Goal: Task Accomplishment & Management: Manage account settings

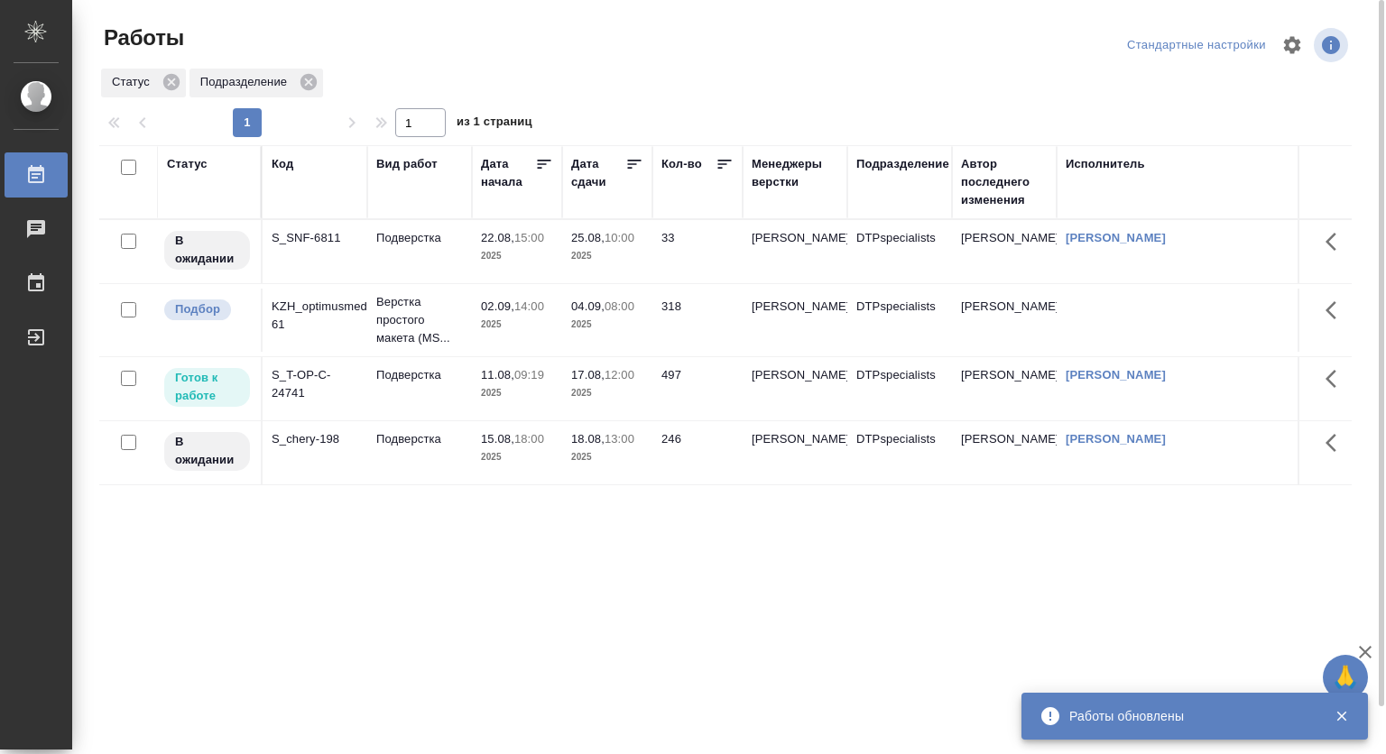
click at [436, 283] on td "Подверстка" at bounding box center [419, 251] width 105 height 63
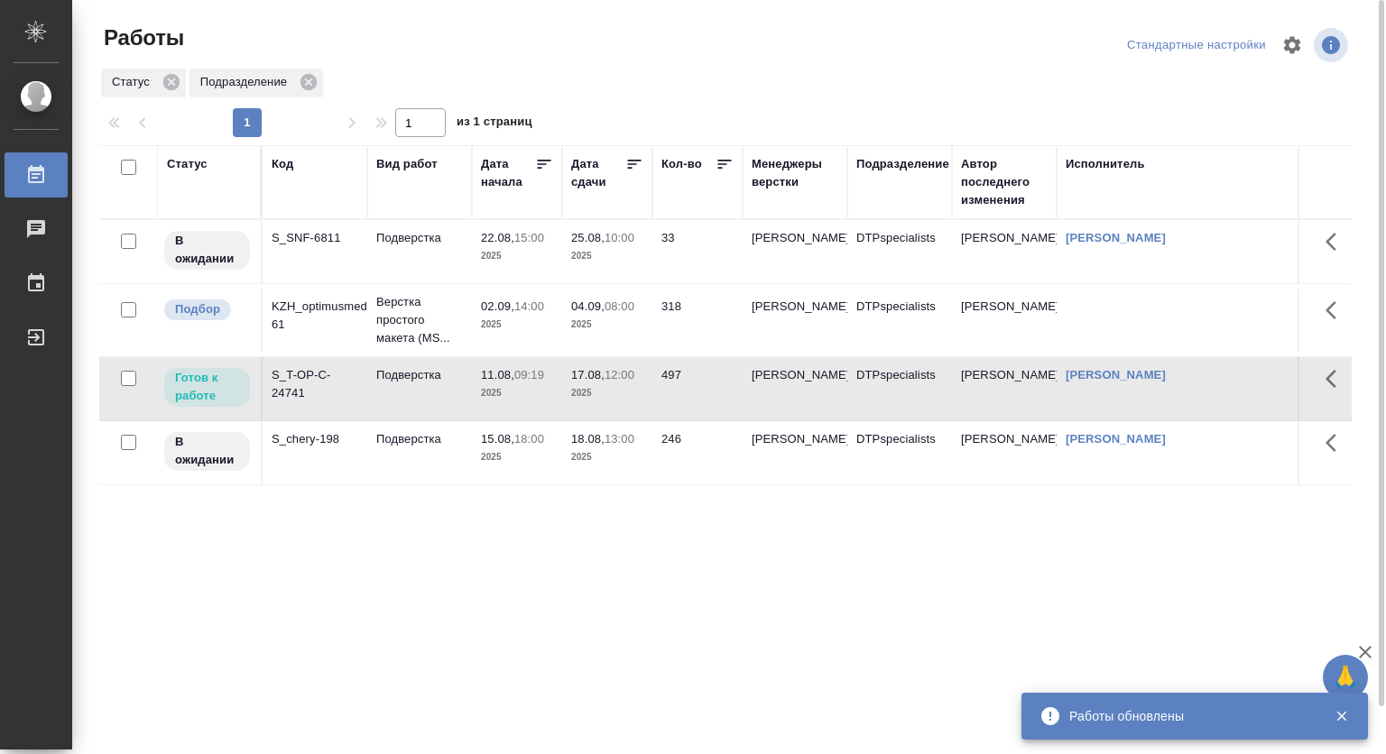
click at [503, 366] on span "11.08, 09:19" at bounding box center [517, 375] width 72 height 18
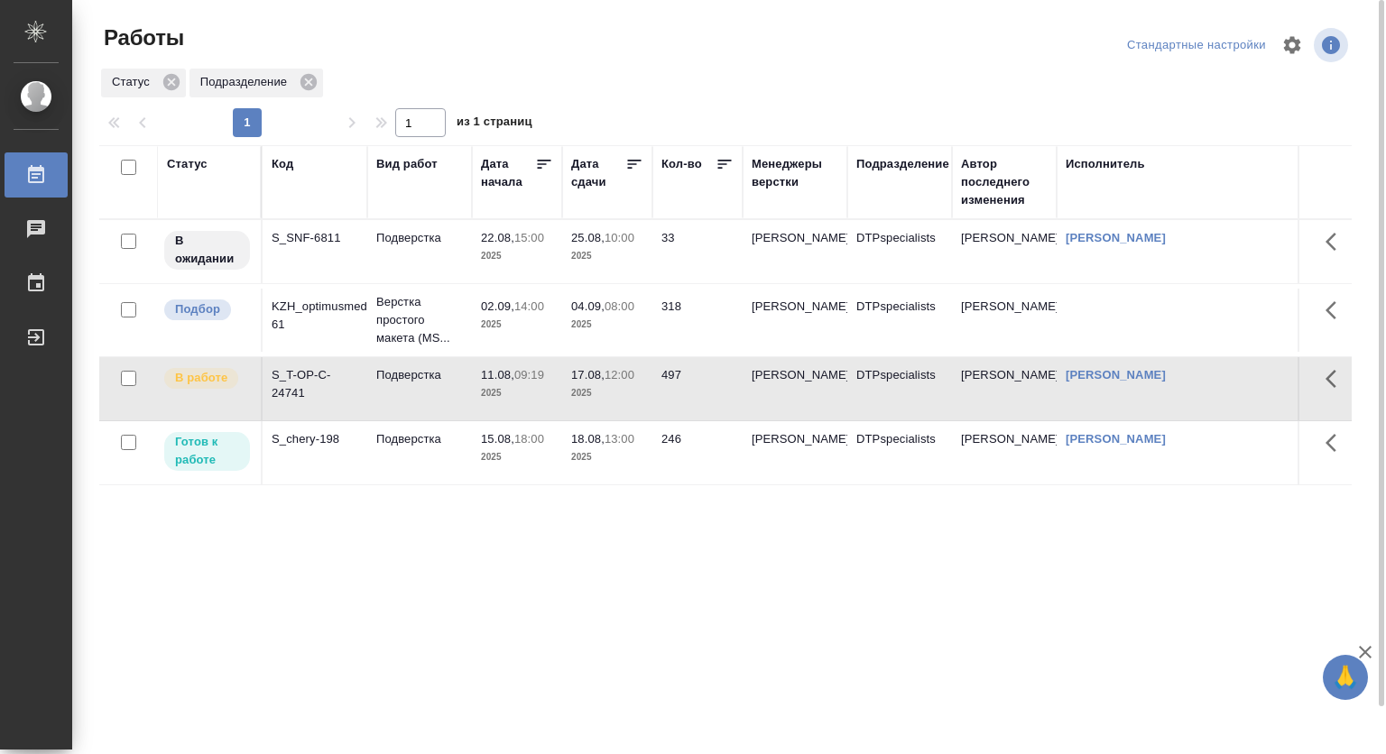
click at [502, 435] on p "15.08," at bounding box center [497, 439] width 33 height 14
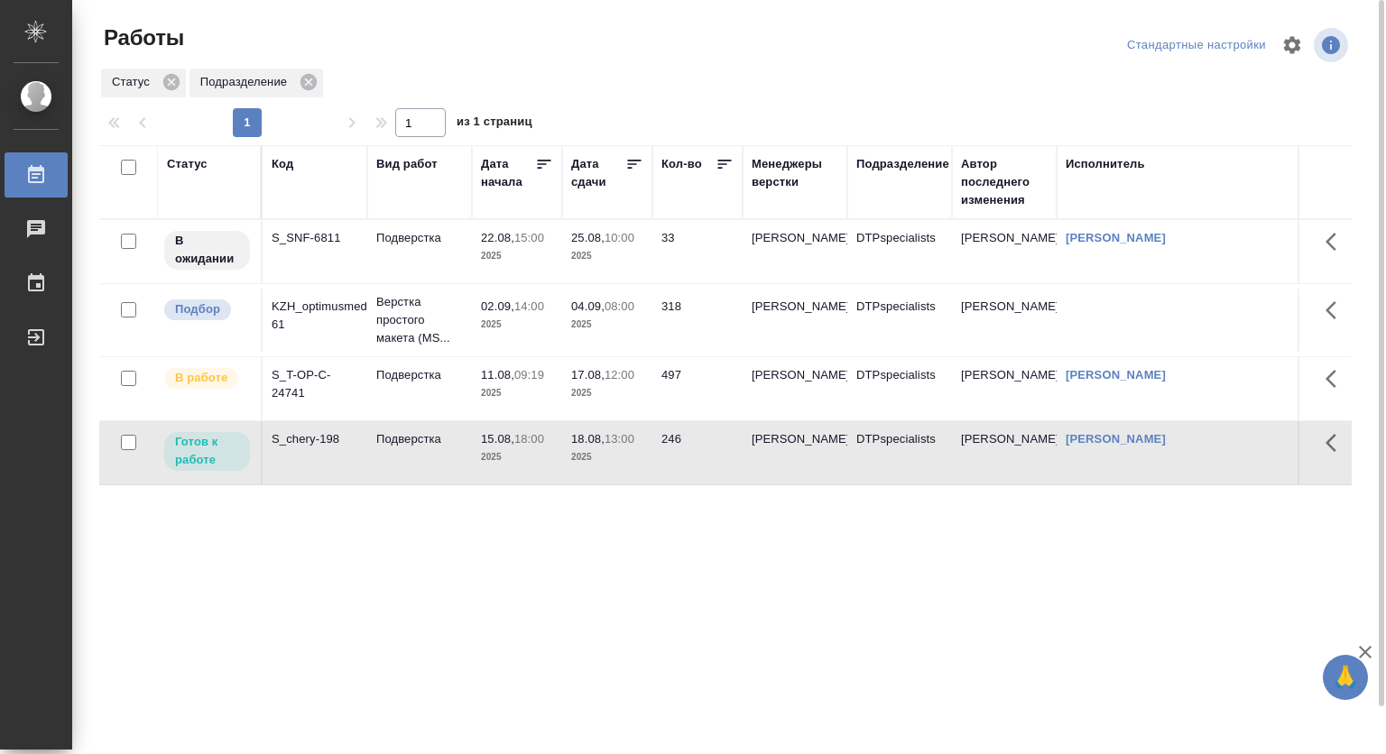
click at [484, 440] on p "15.08," at bounding box center [497, 439] width 33 height 14
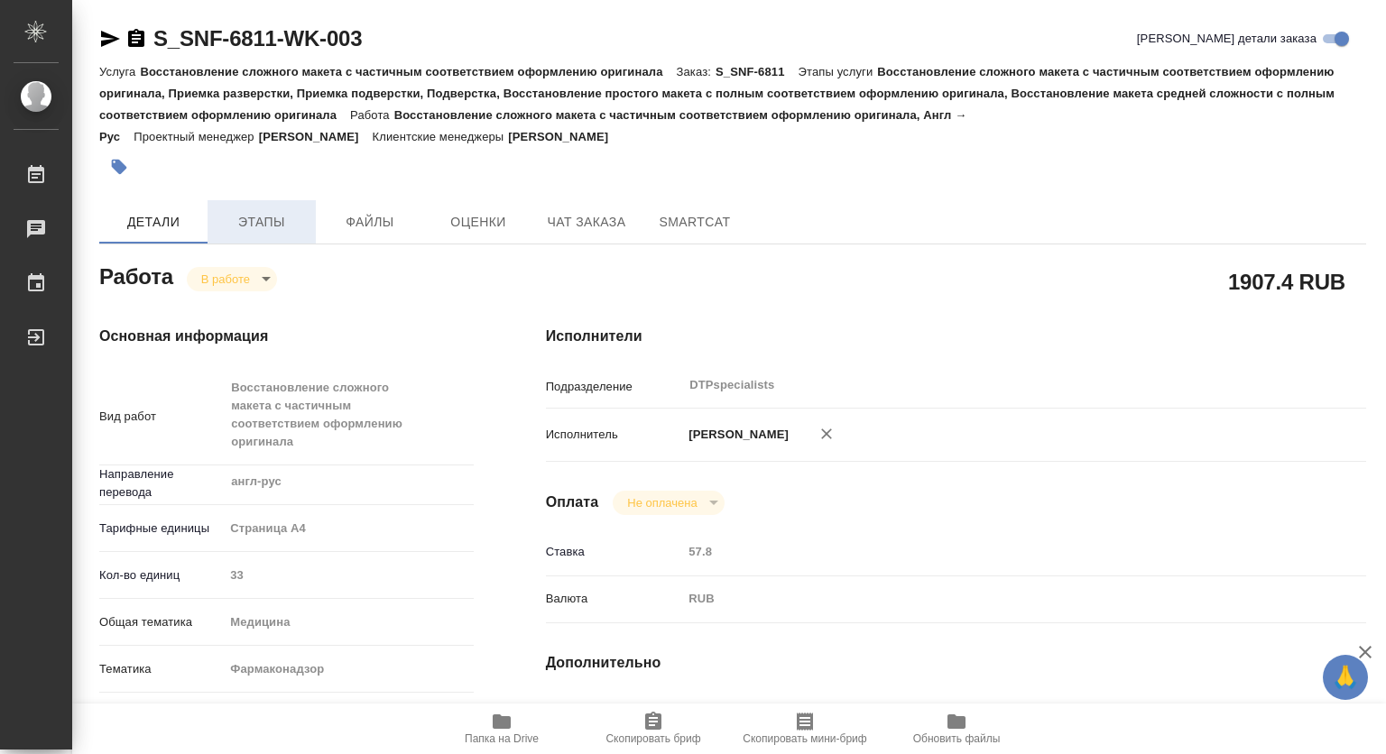
click at [256, 221] on span "Этапы" at bounding box center [261, 222] width 87 height 23
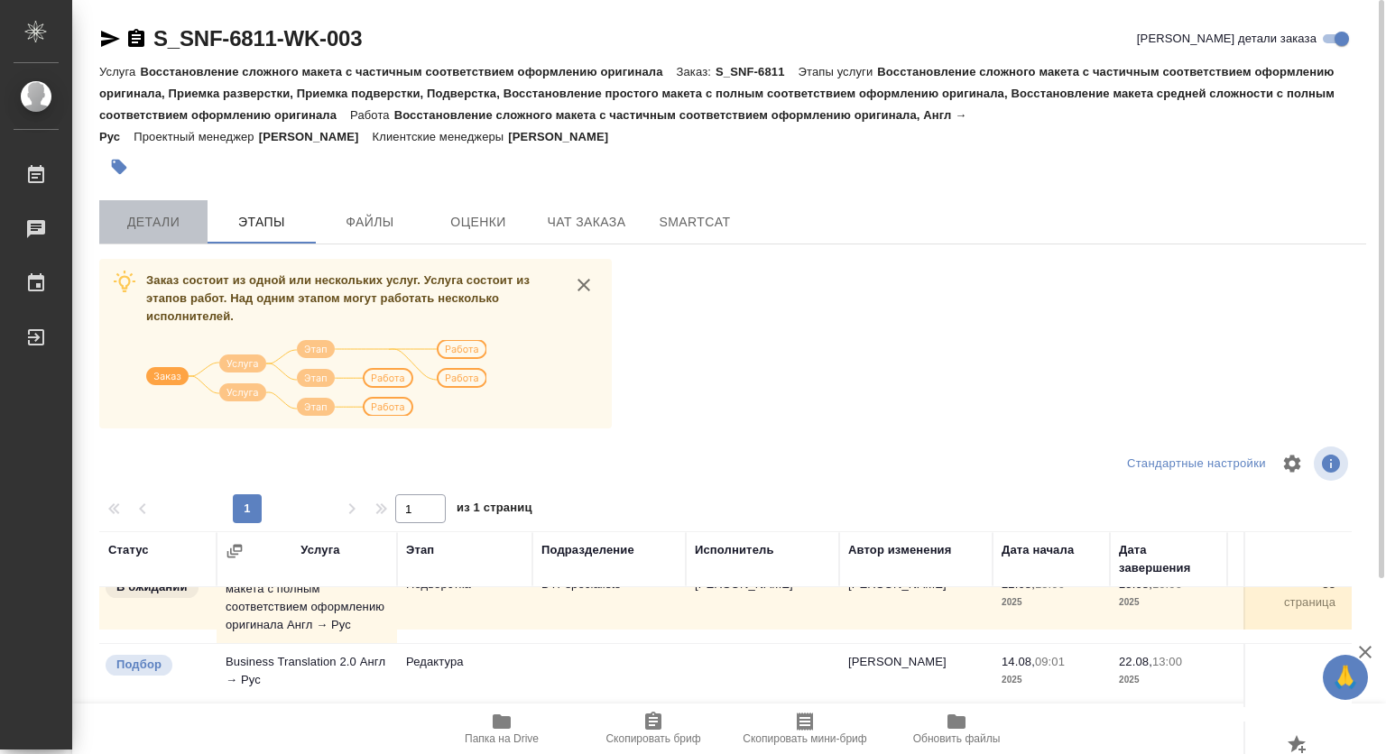
click at [168, 222] on span "Детали" at bounding box center [153, 222] width 87 height 23
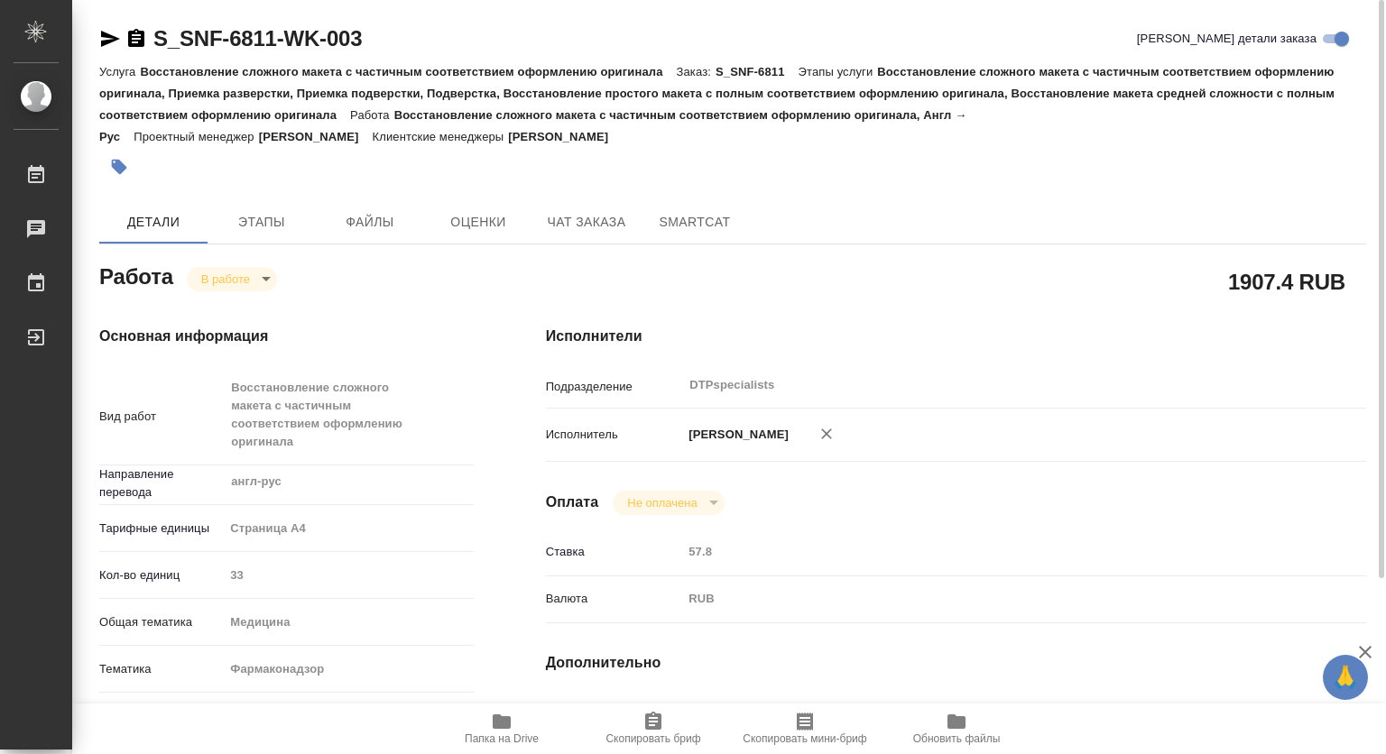
click at [494, 722] on icon "button" at bounding box center [502, 721] width 18 height 14
type textarea "x"
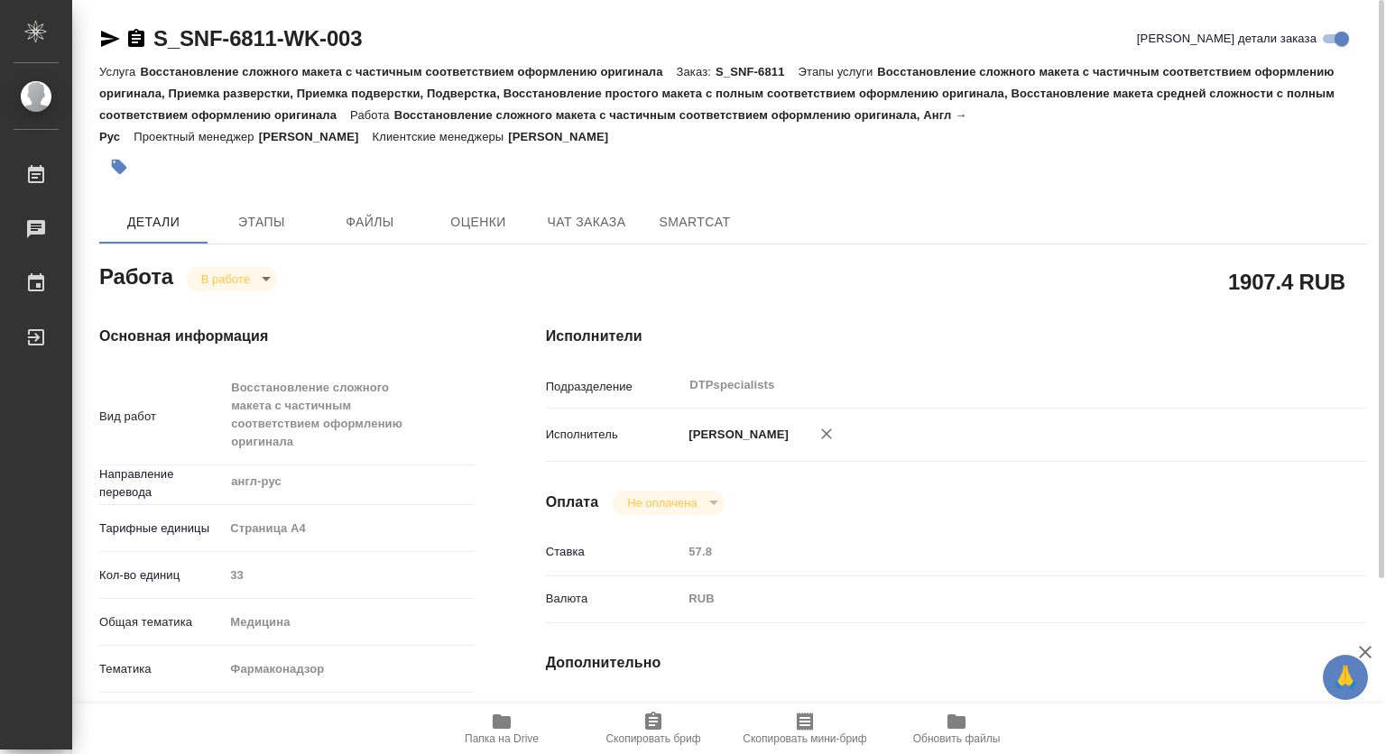
type textarea "x"
click at [239, 279] on body "🙏 .cls-1 fill:#fff; AWATERA Kovtun Svetlana Работы 0 Чаты График Выйти S_SNF-68…" at bounding box center [693, 377] width 1386 height 754
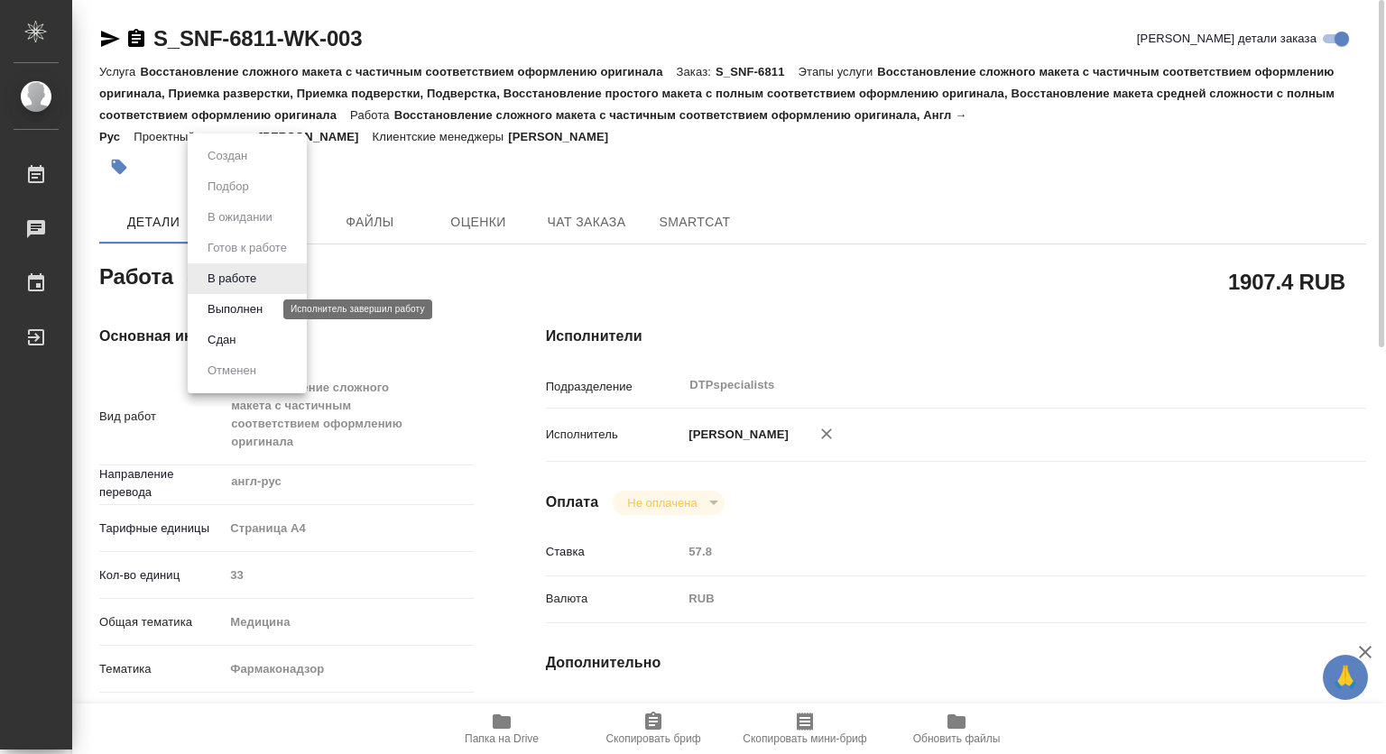
click at [231, 303] on button "Выполнен" at bounding box center [235, 310] width 66 height 20
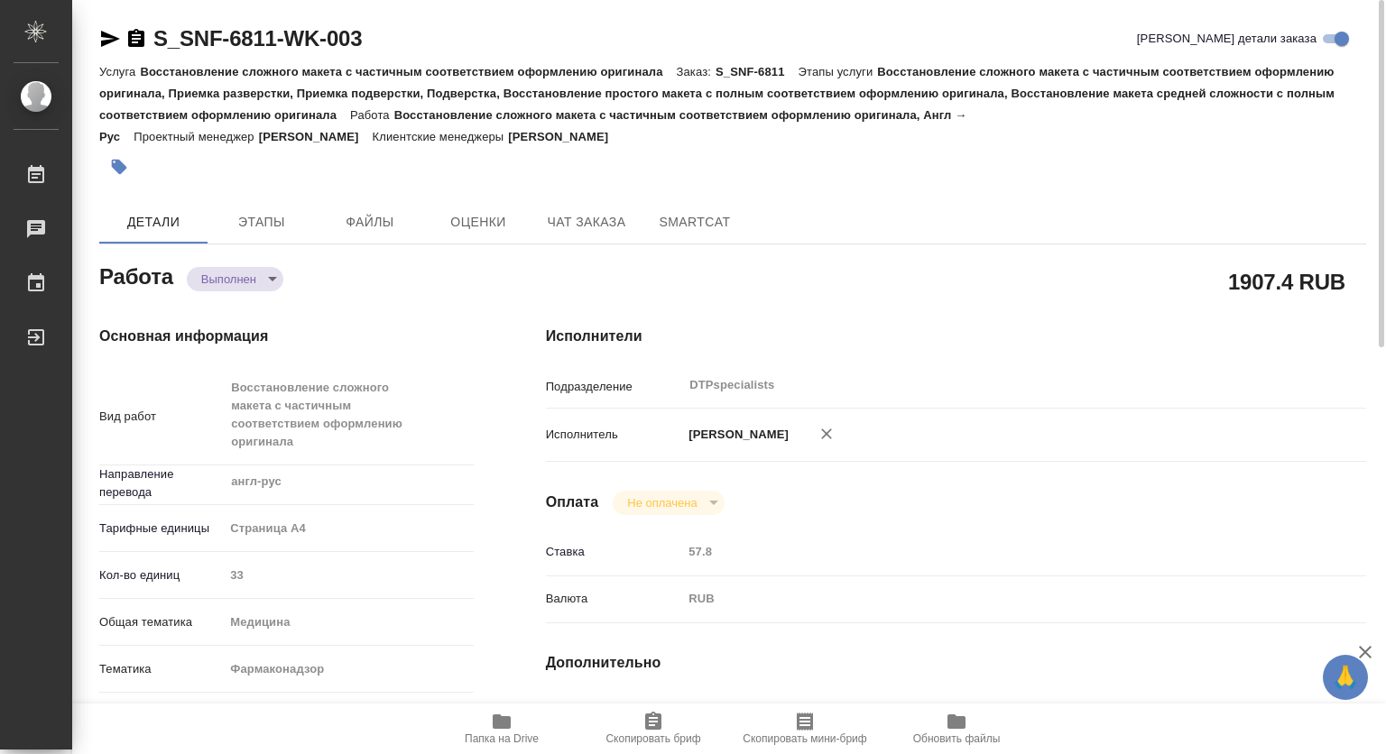
type textarea "x"
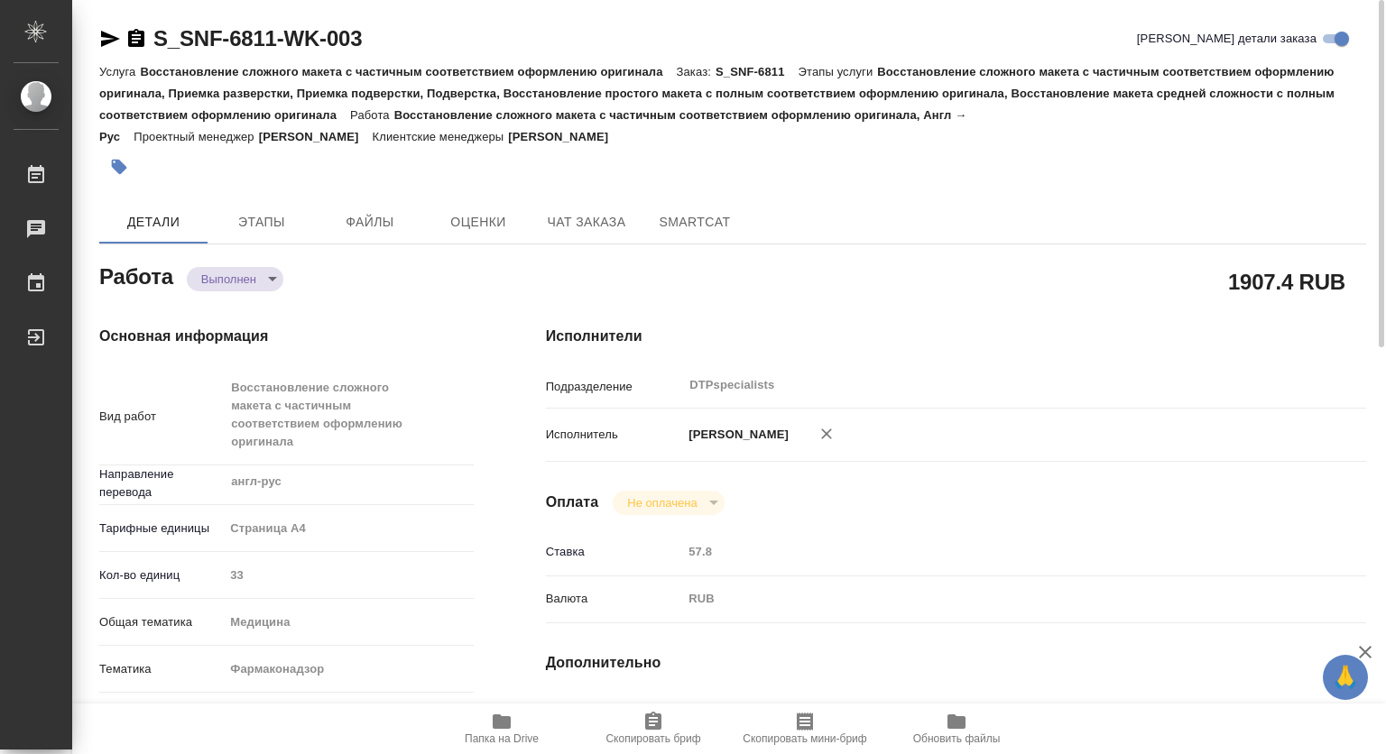
type textarea "x"
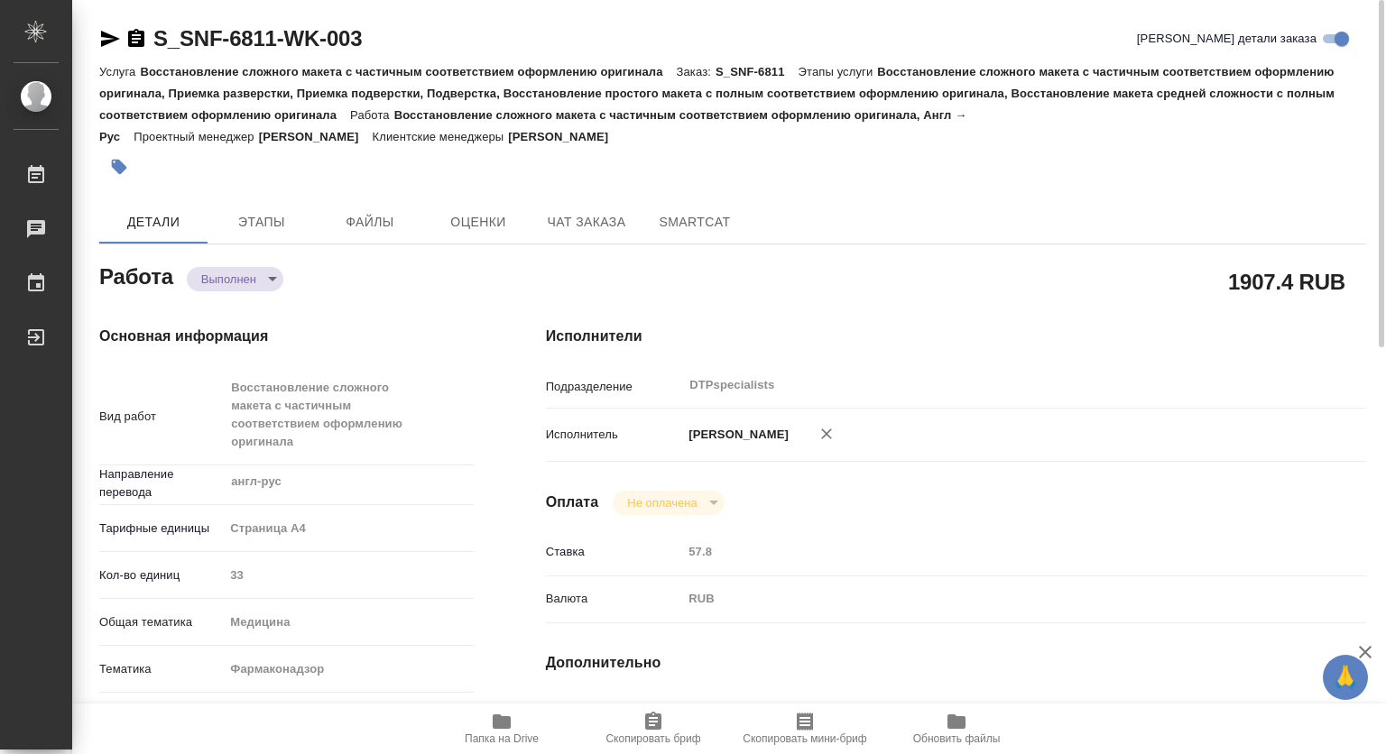
type textarea "x"
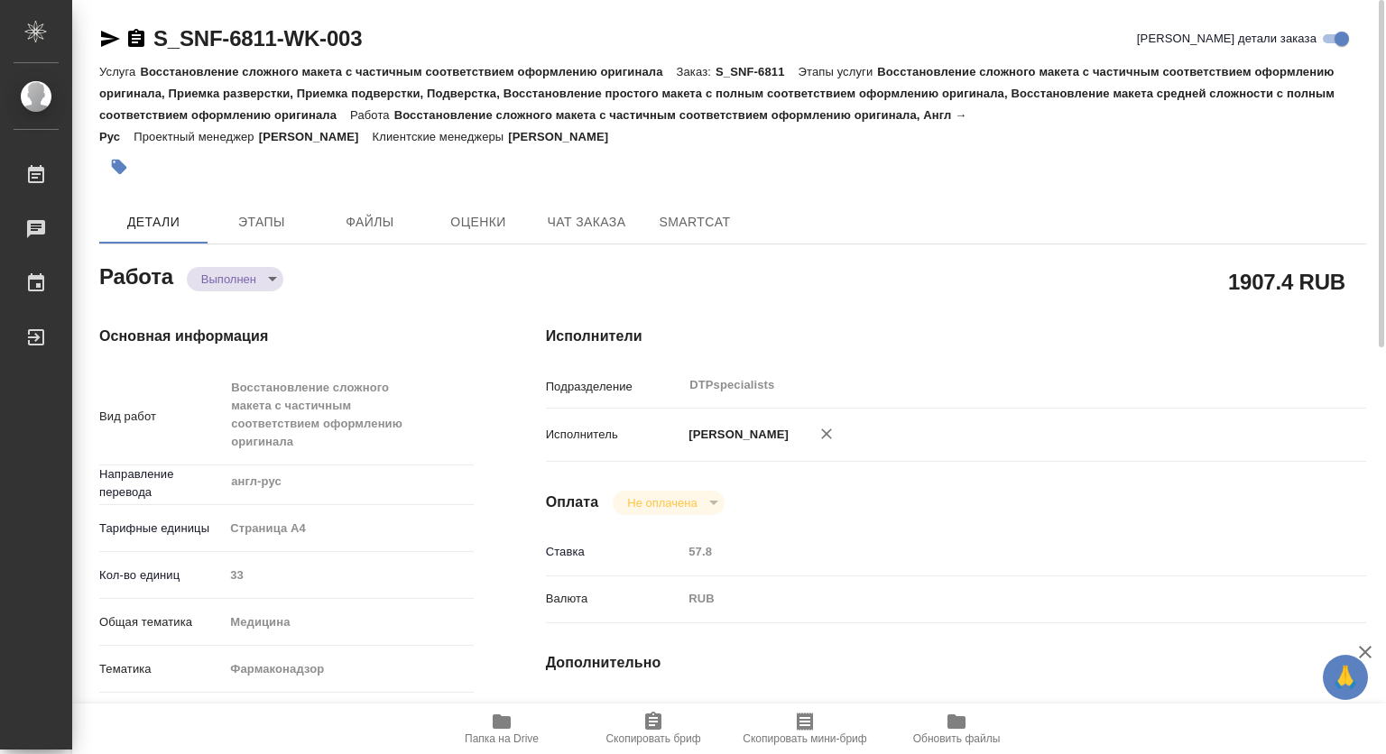
type textarea "x"
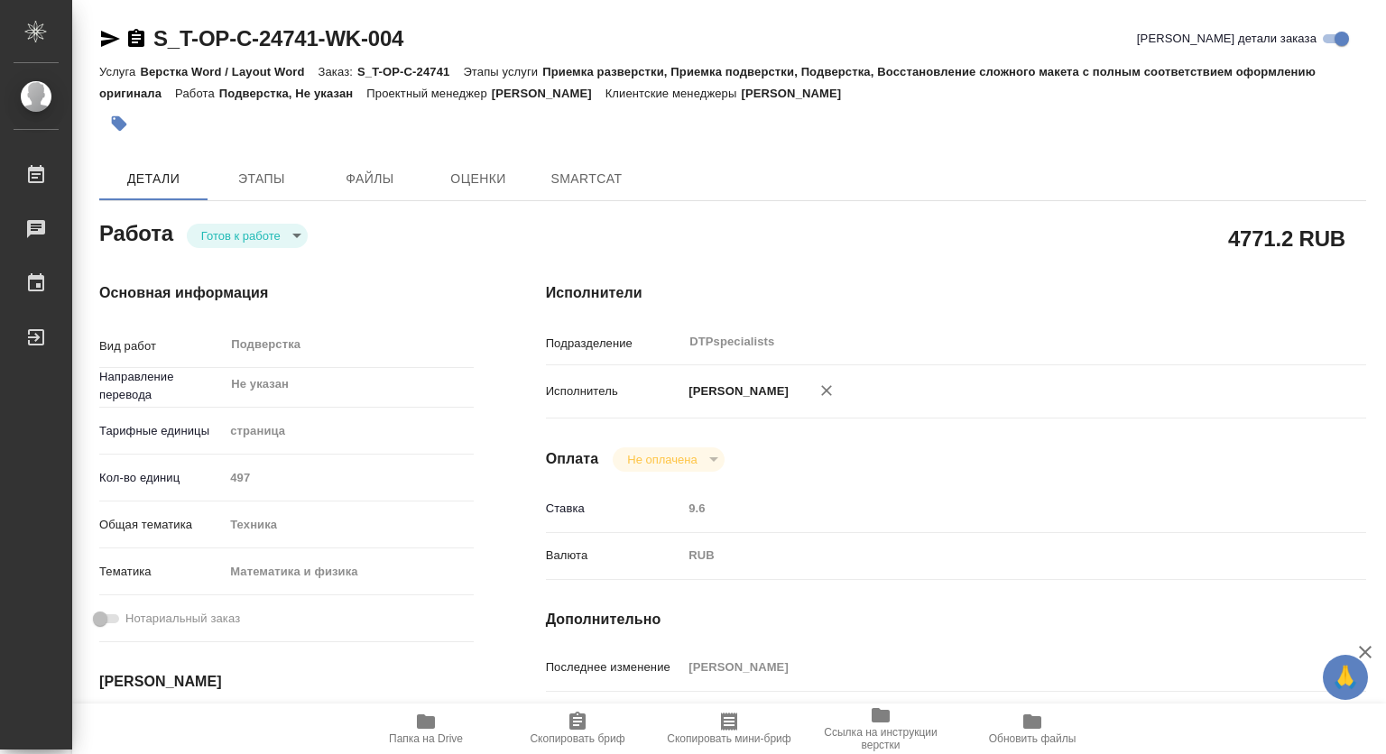
type textarea "x"
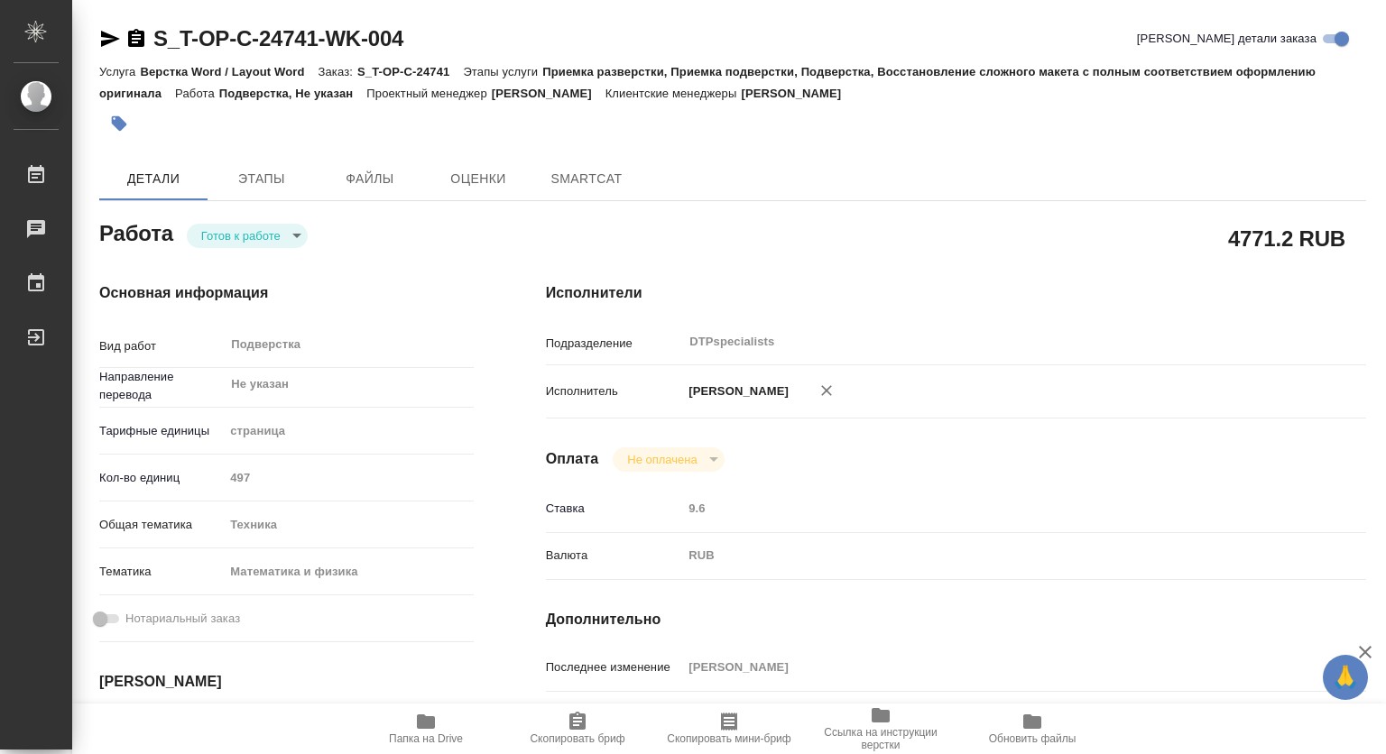
type textarea "x"
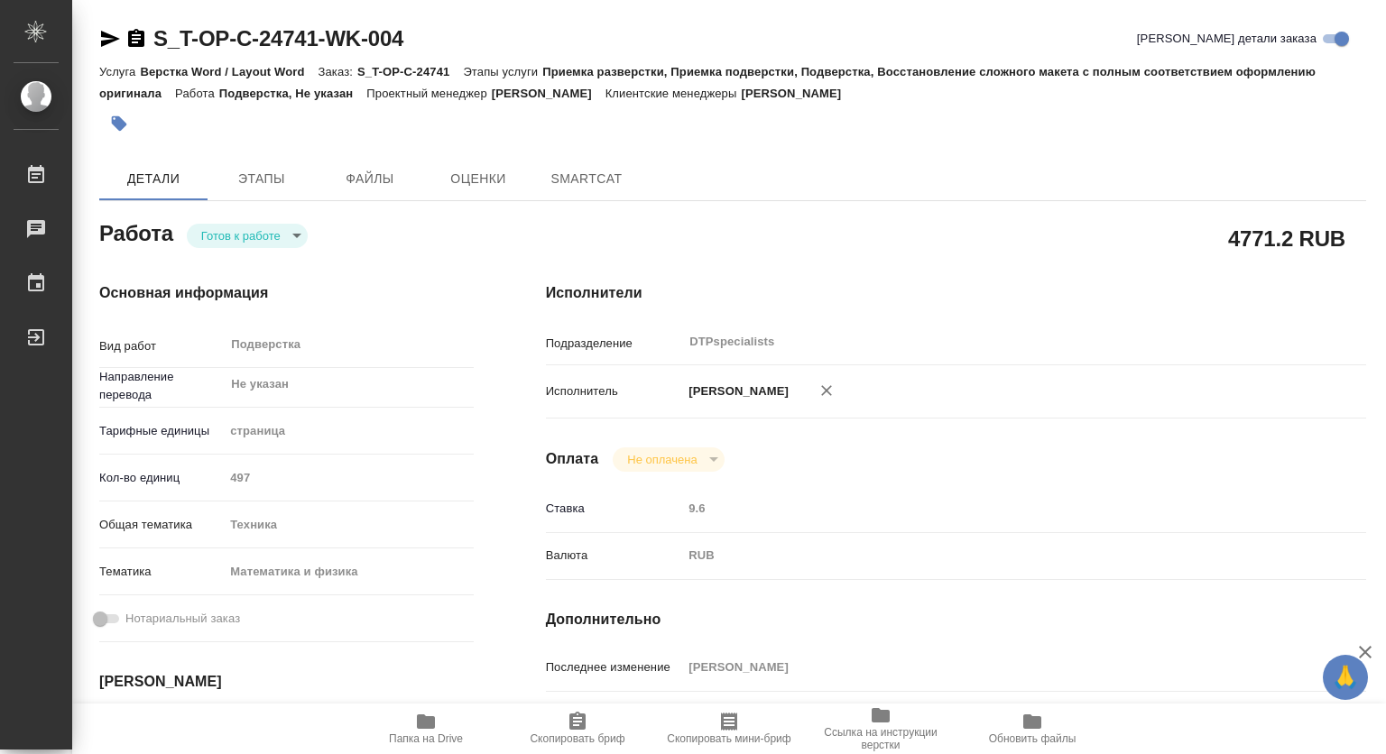
click at [242, 238] on body "🙏 .cls-1 fill:#fff; AWATERA Kovtun Svetlana Работы Чаты График Выйти S_T-OP-C-2…" at bounding box center [693, 377] width 1386 height 754
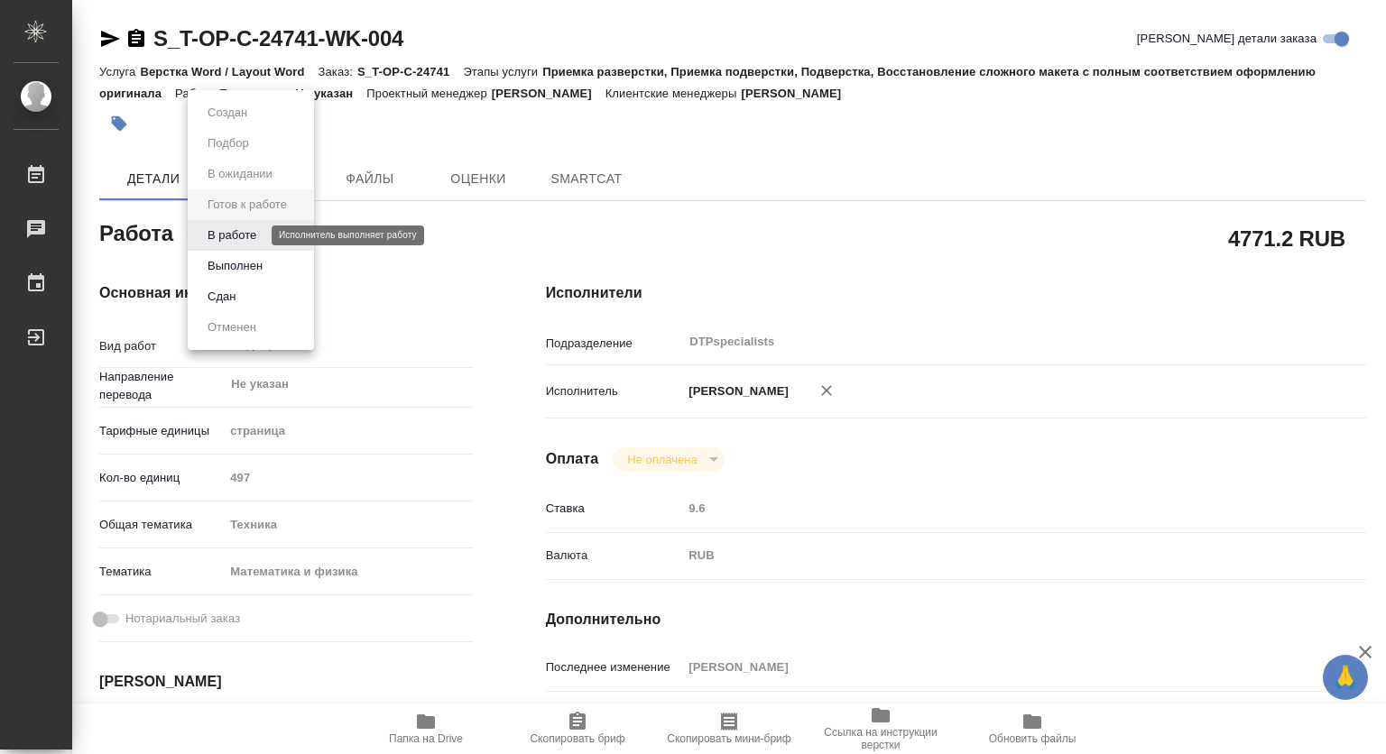
type textarea "x"
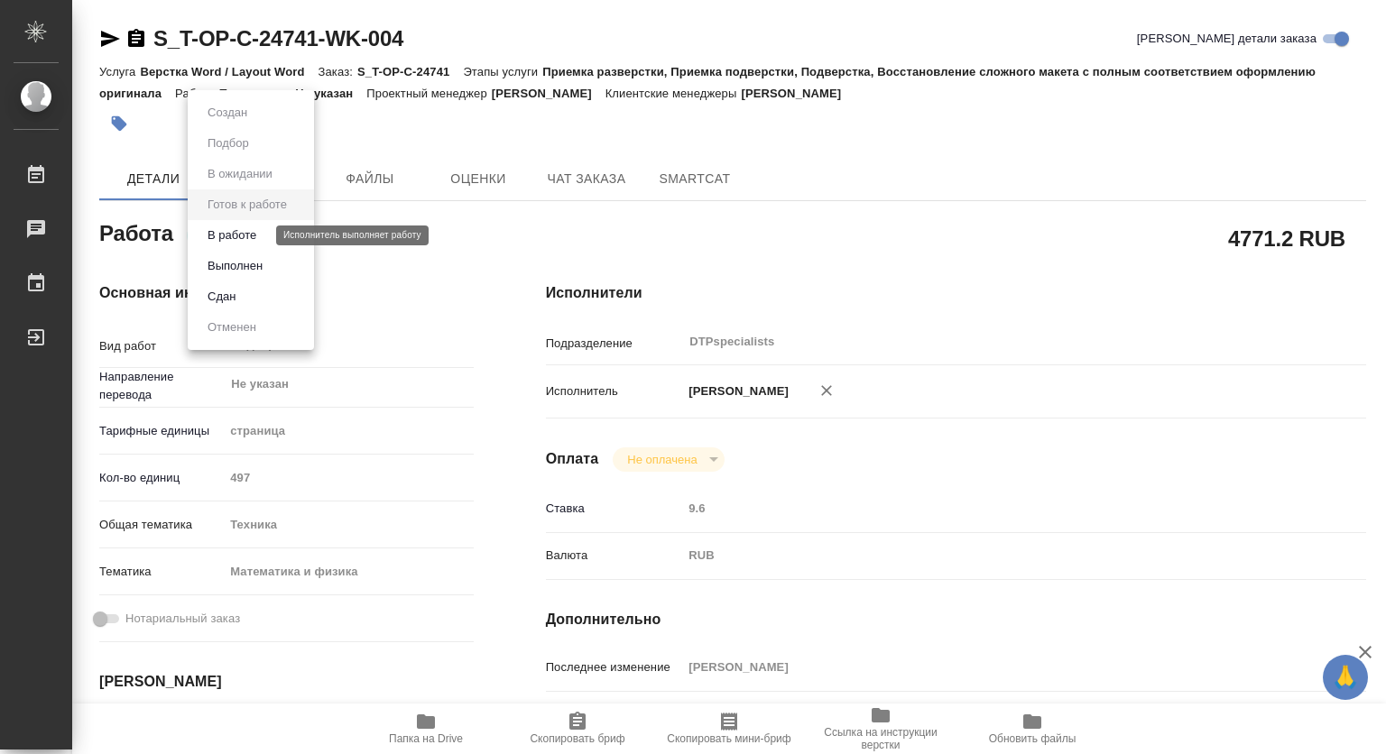
click at [227, 235] on button "В работе" at bounding box center [232, 236] width 60 height 20
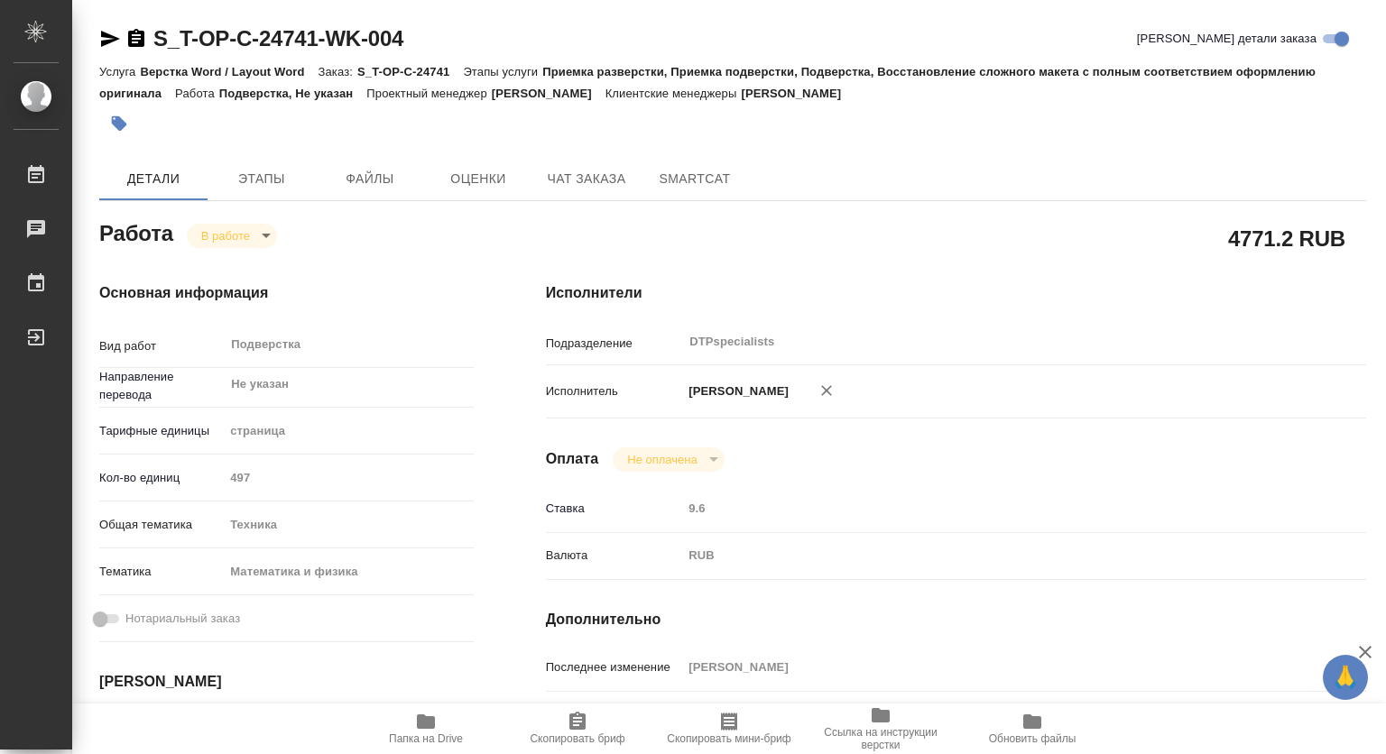
type textarea "x"
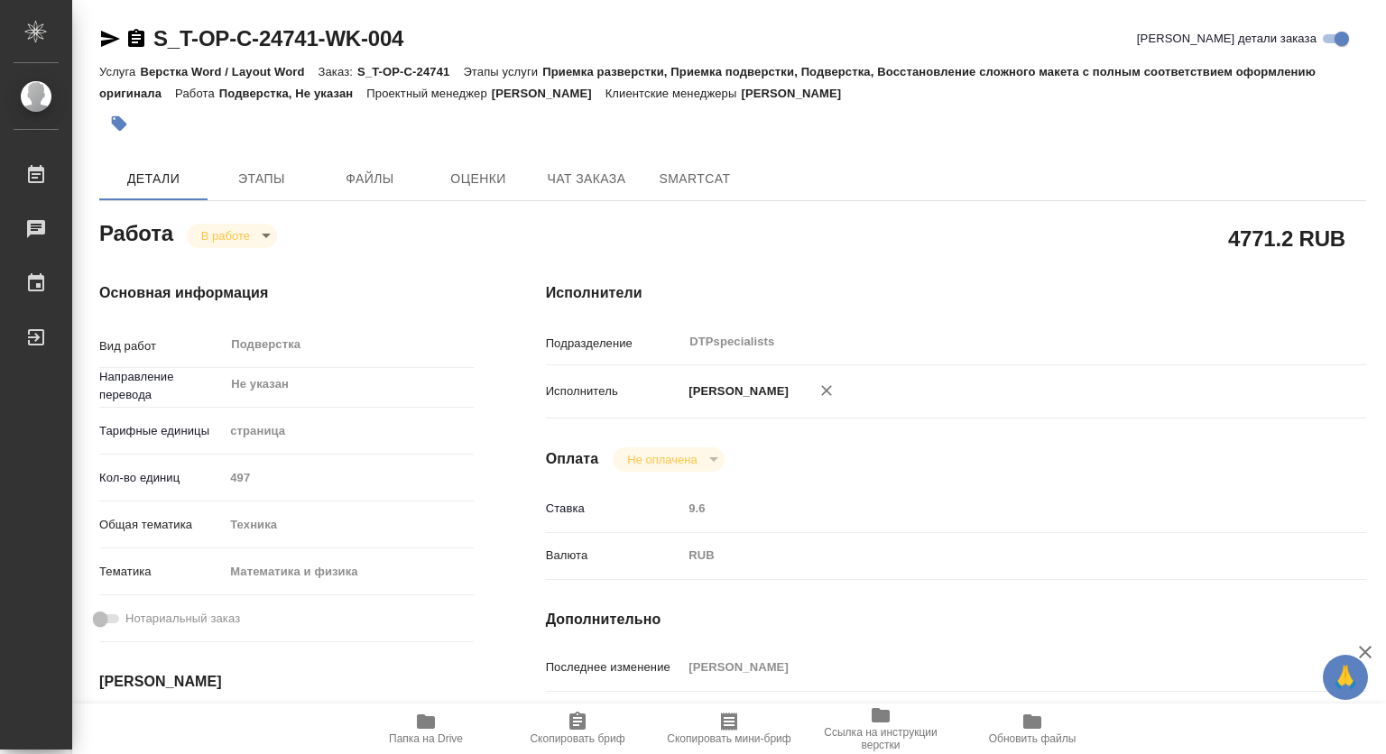
type textarea "x"
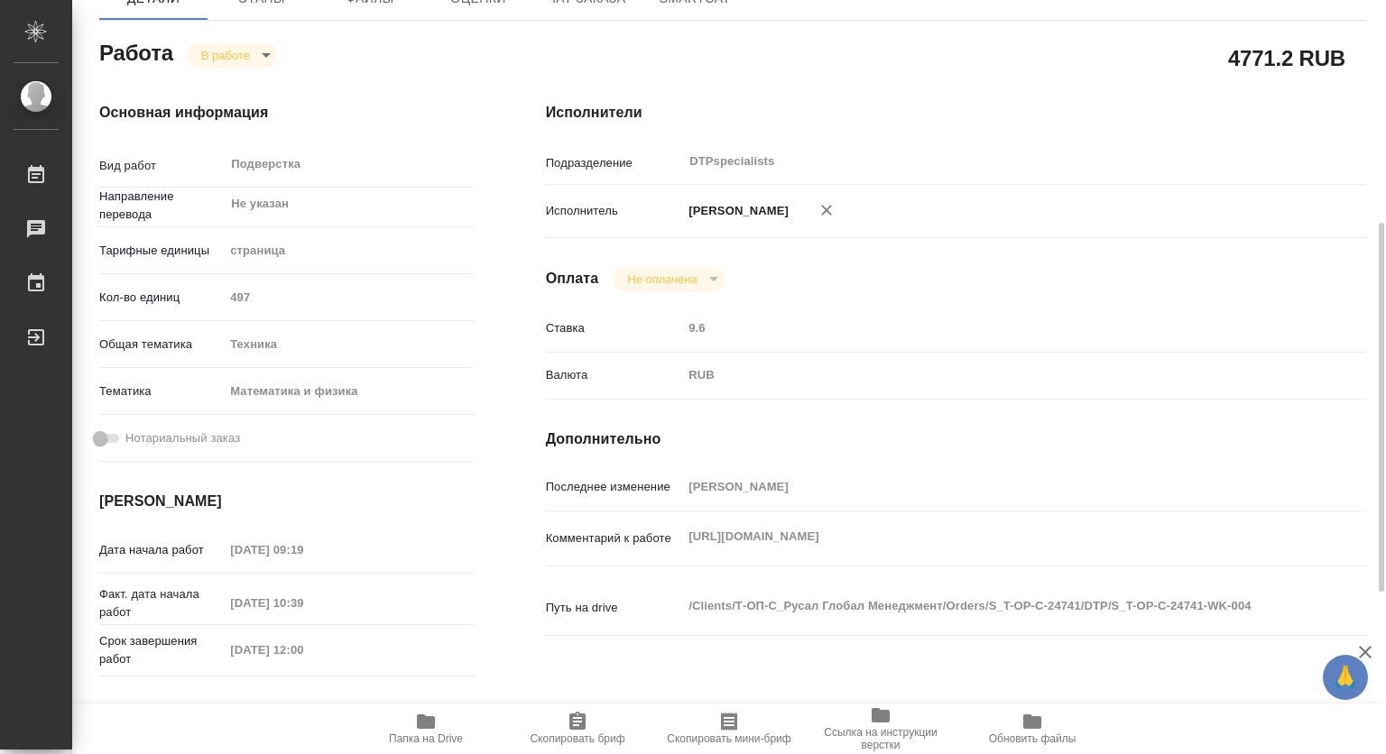
type textarea "x"
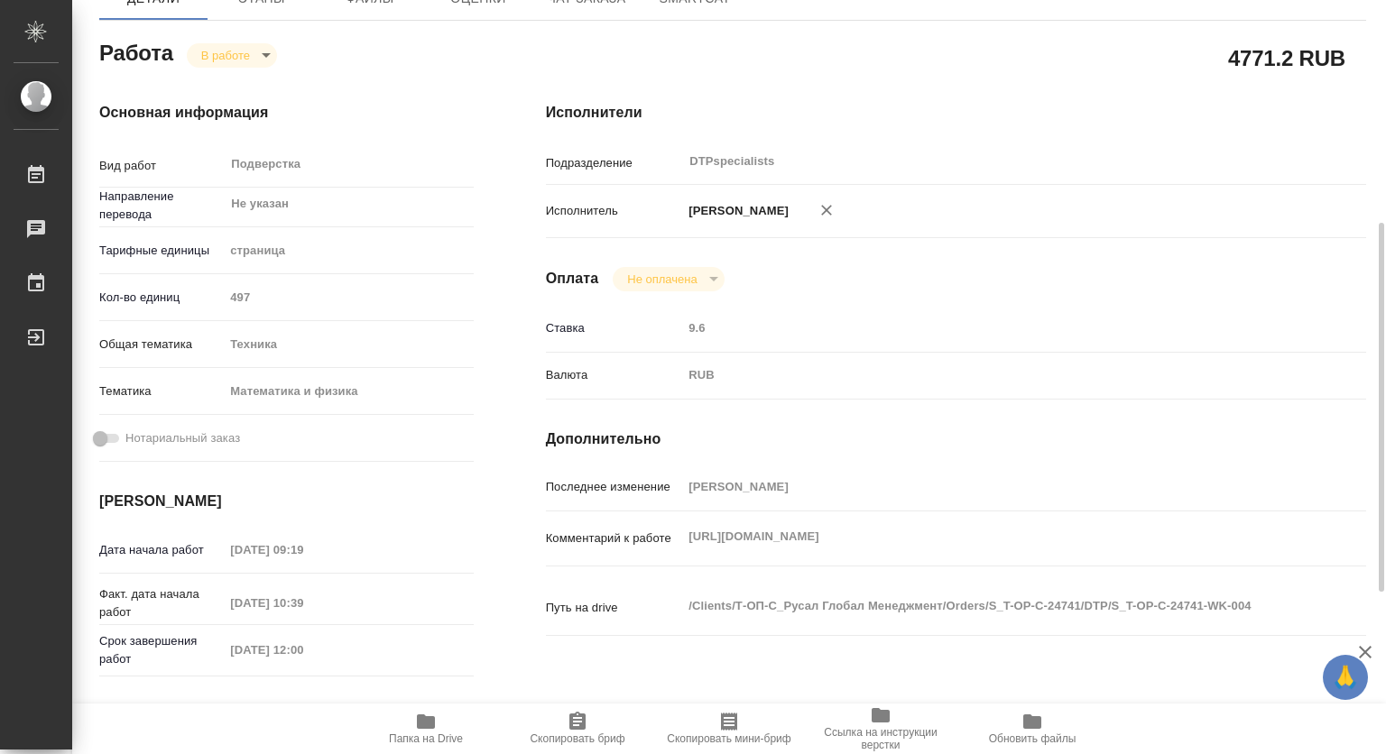
scroll to position [271, 0]
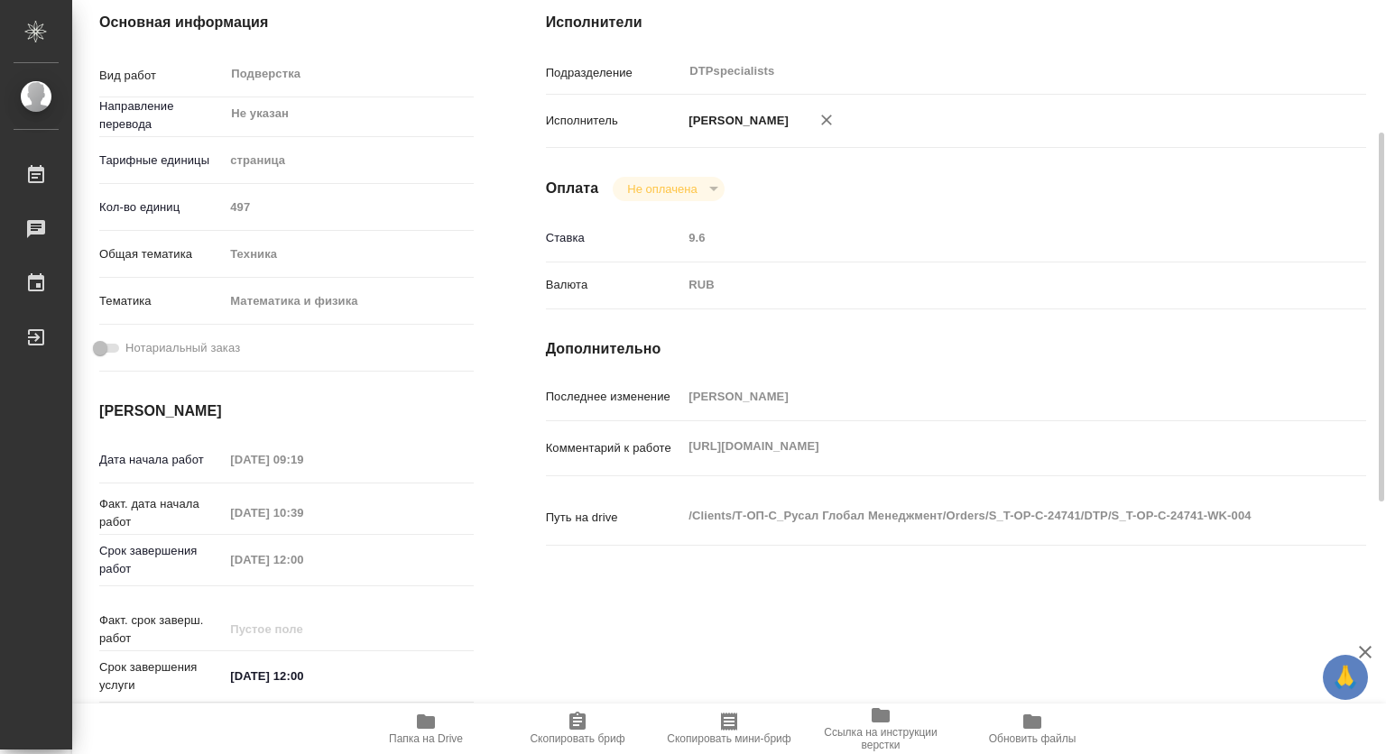
type textarea "x"
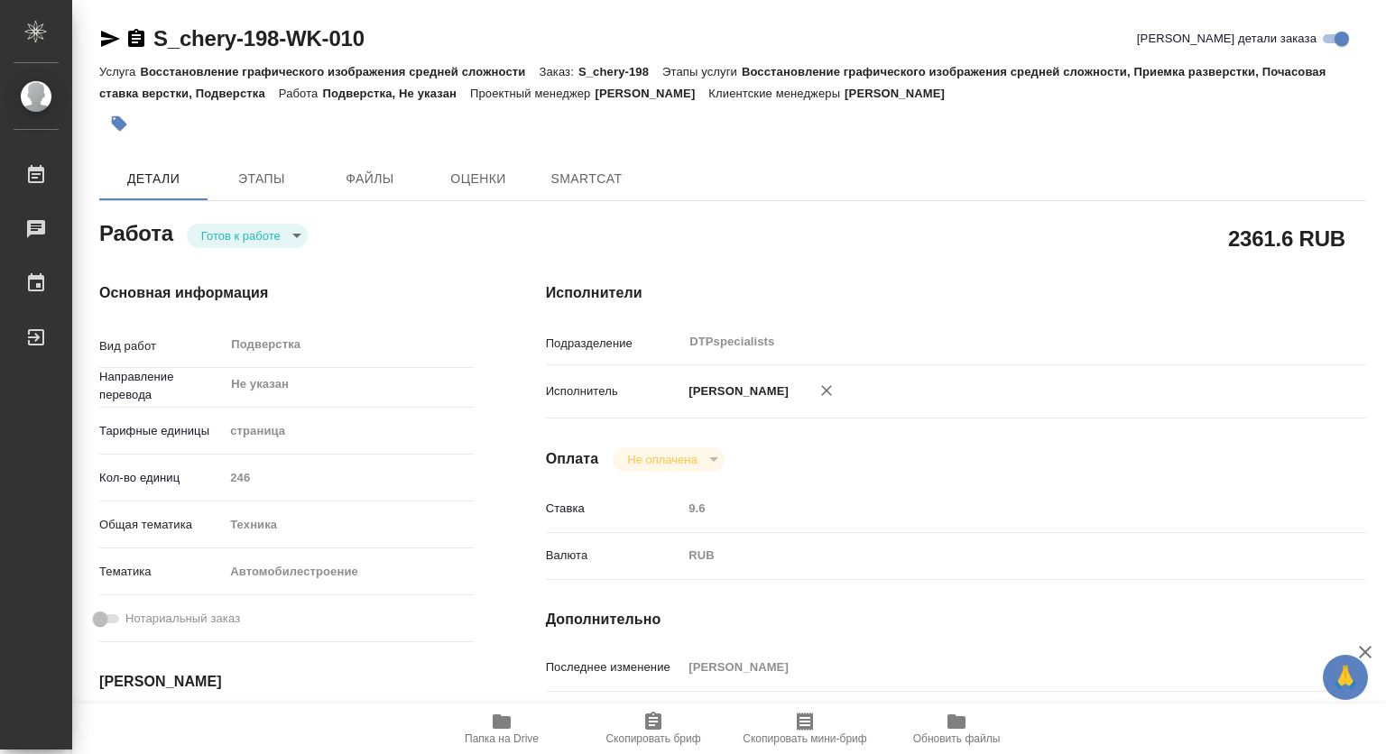
type textarea "x"
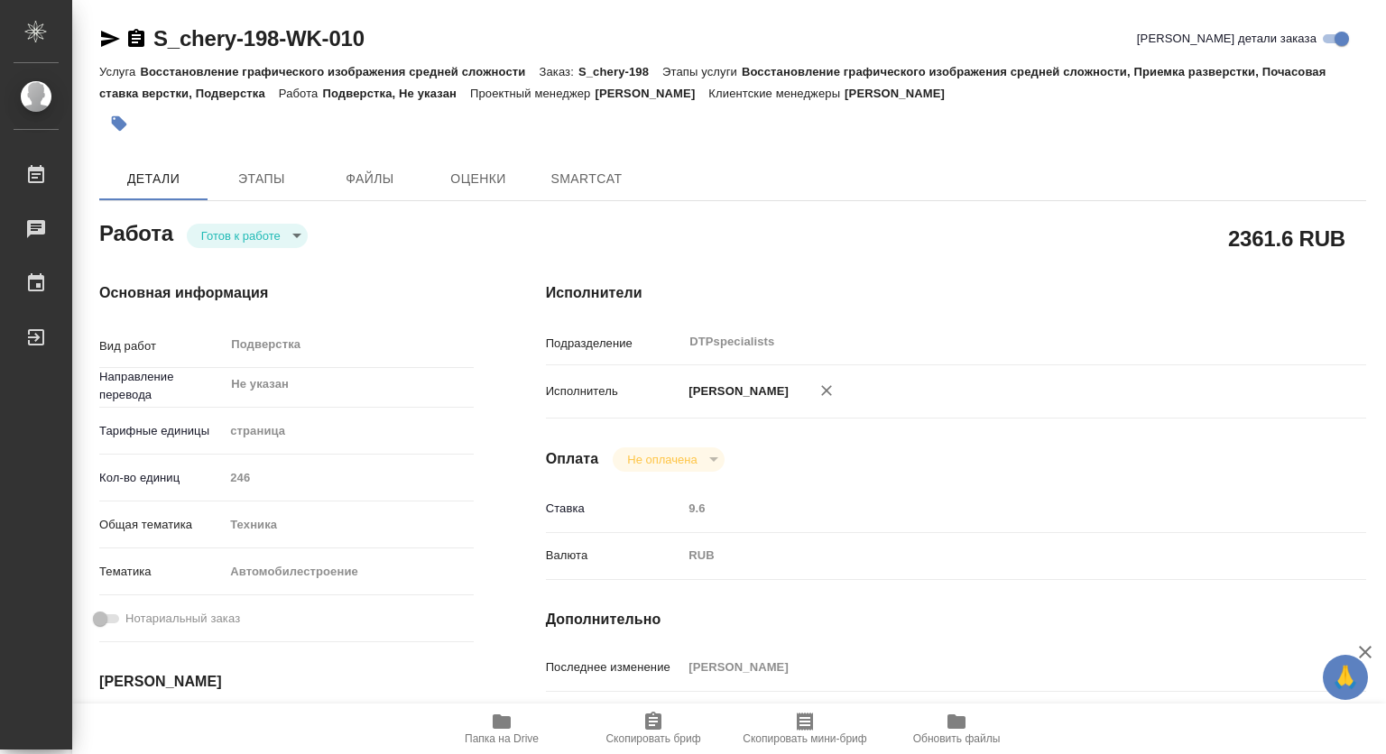
type textarea "x"
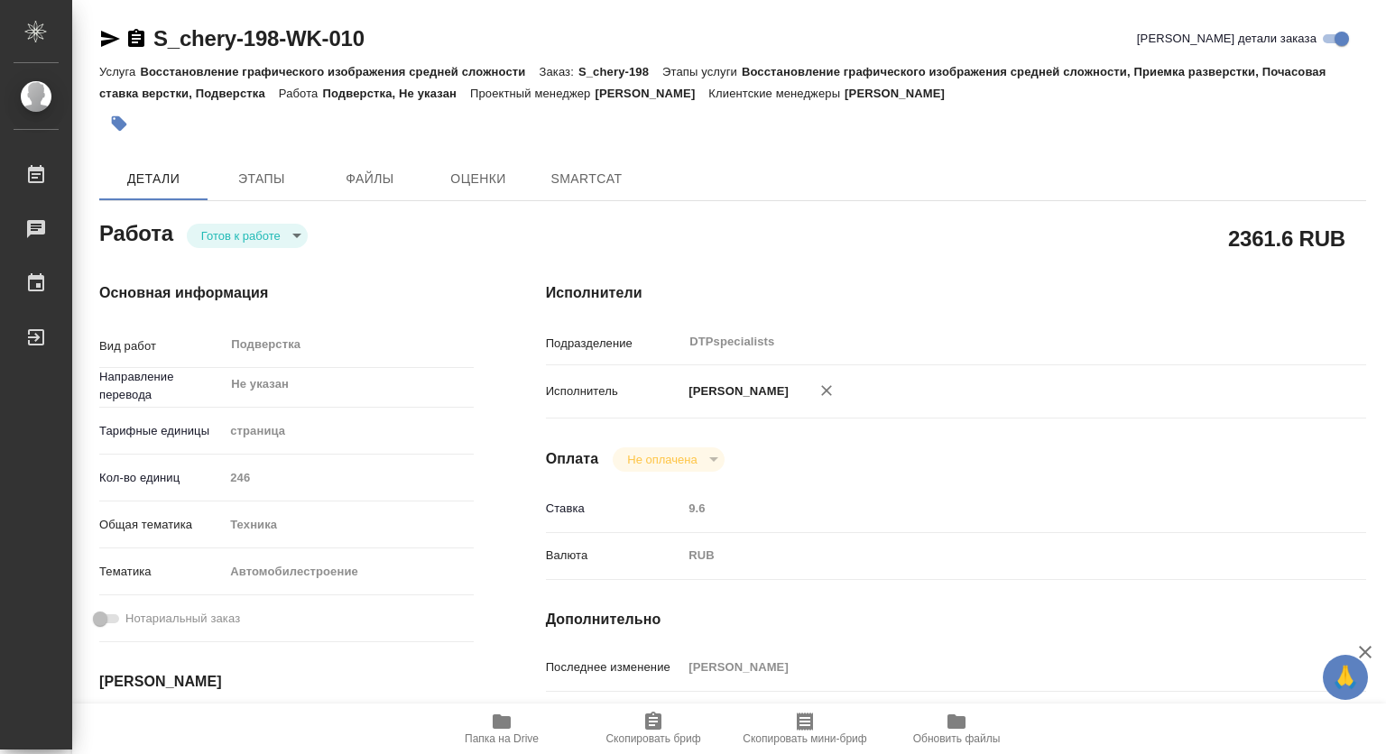
type textarea "x"
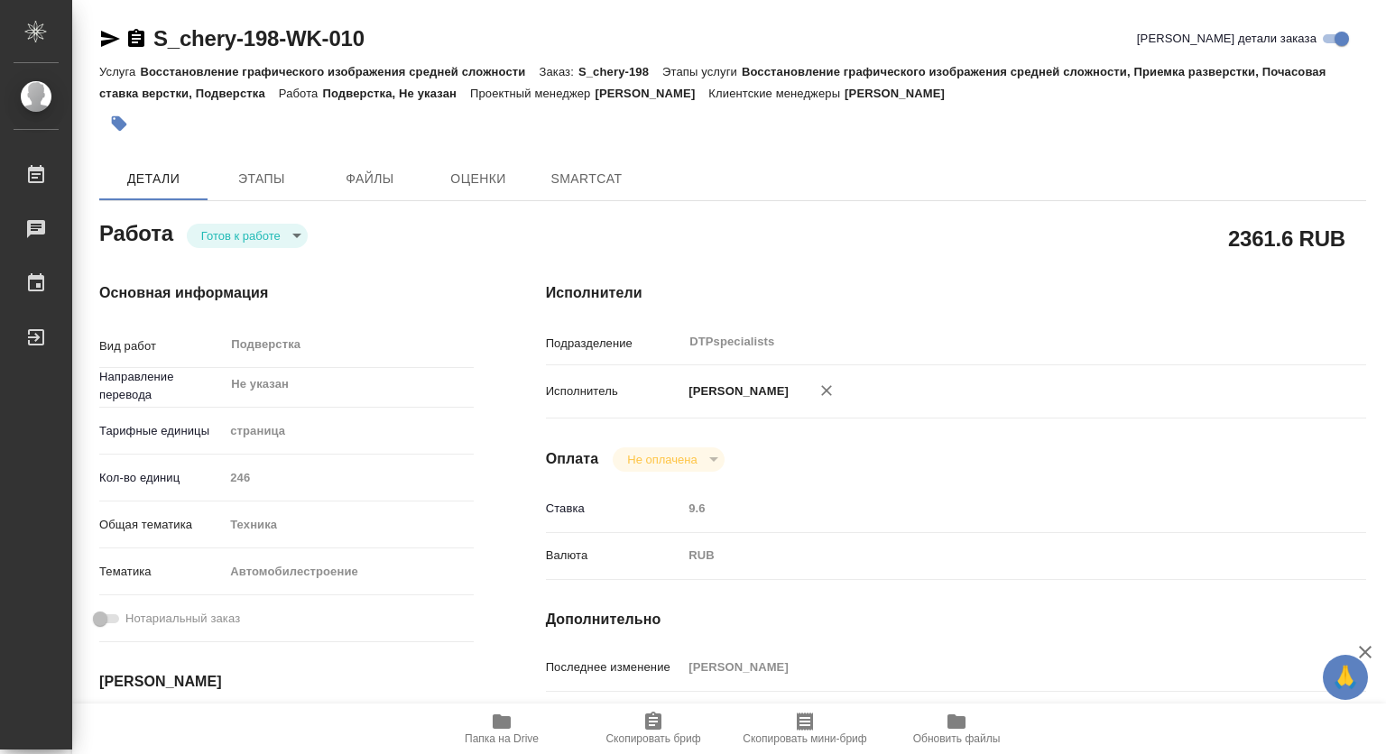
click at [264, 234] on body "🙏 .cls-1 fill:#fff; AWATERA Kovtun Svetlana Работы Чаты График Выйти S_chery-19…" at bounding box center [693, 377] width 1386 height 754
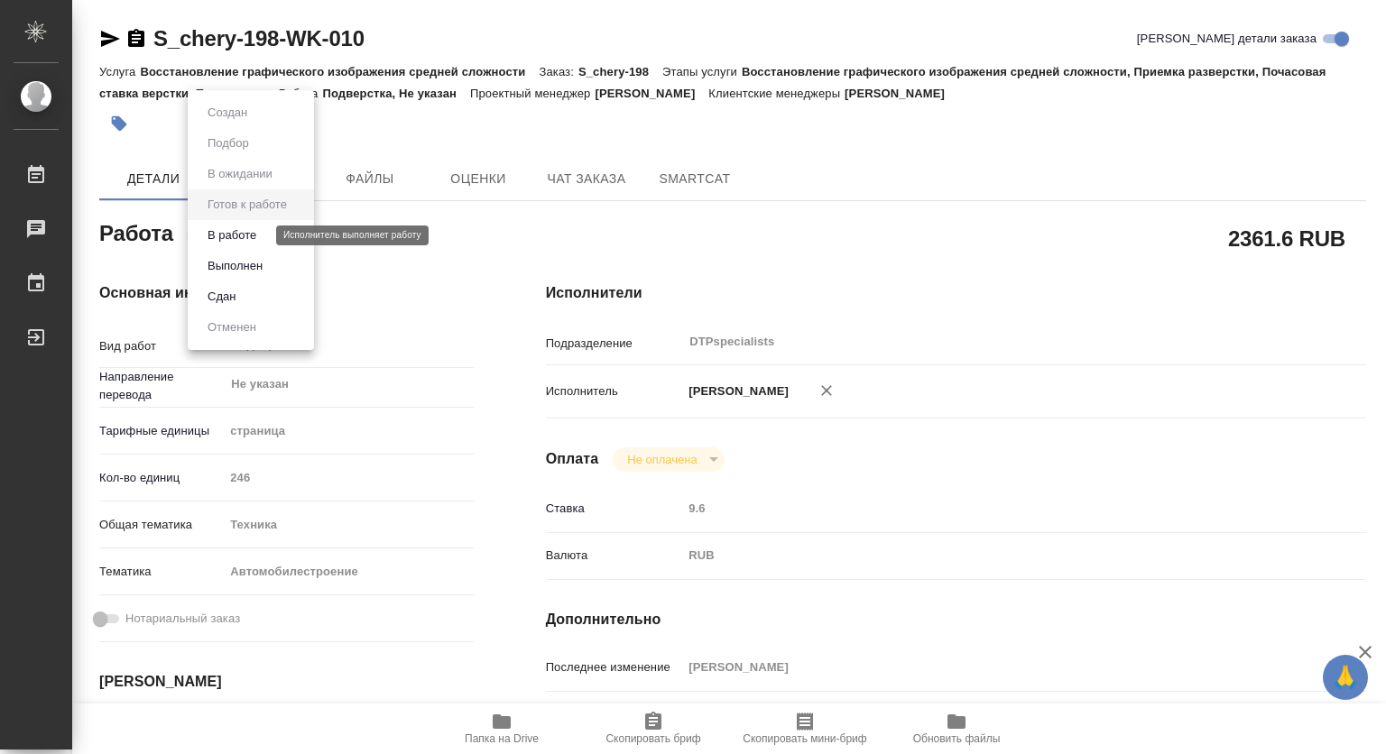
click at [238, 235] on button "В работе" at bounding box center [232, 236] width 60 height 20
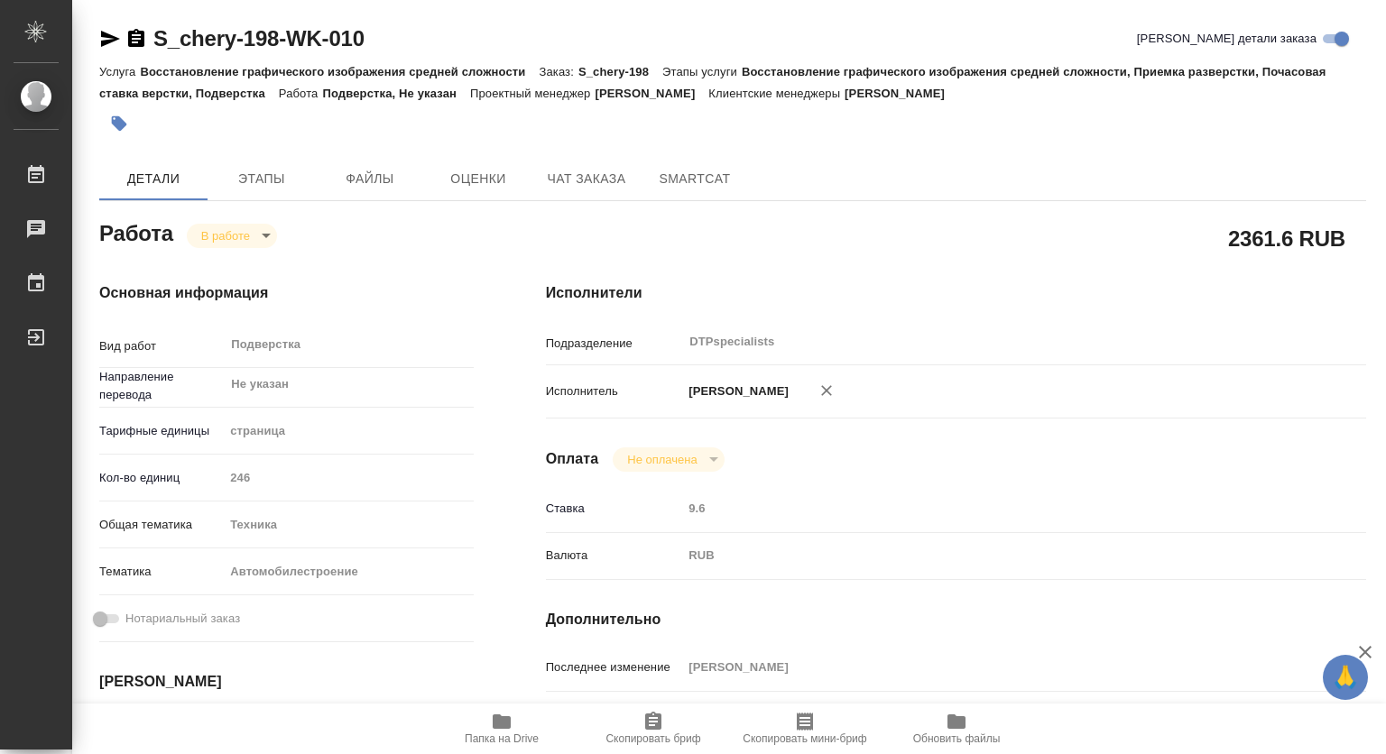
type textarea "x"
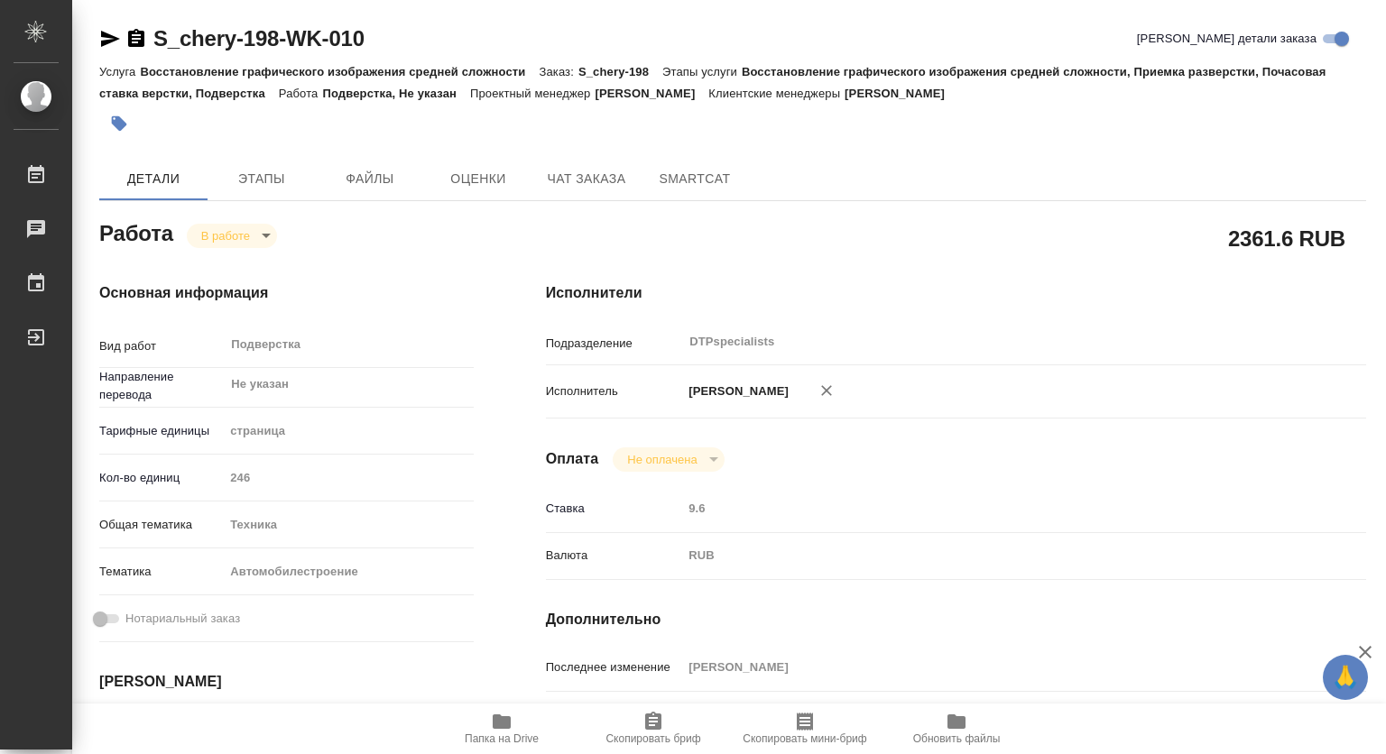
type textarea "x"
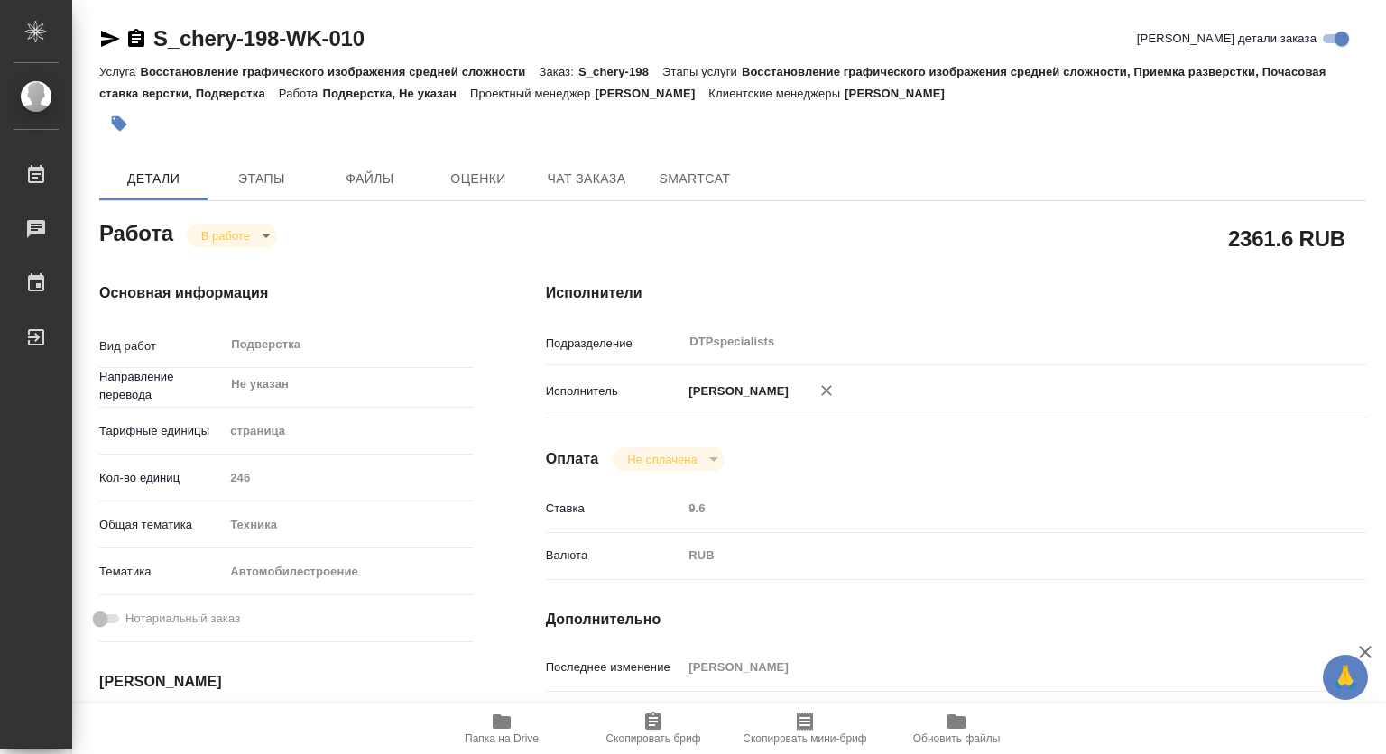
type textarea "x"
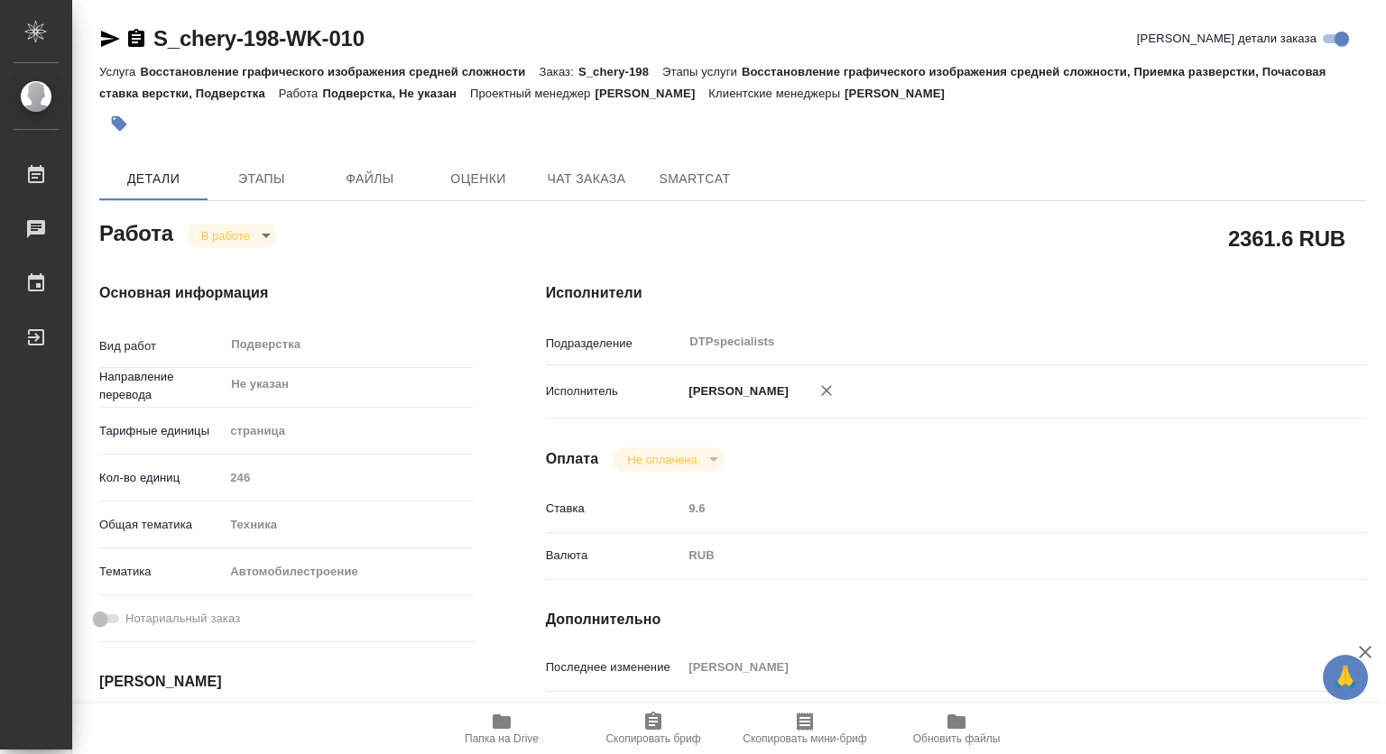
scroll to position [271, 0]
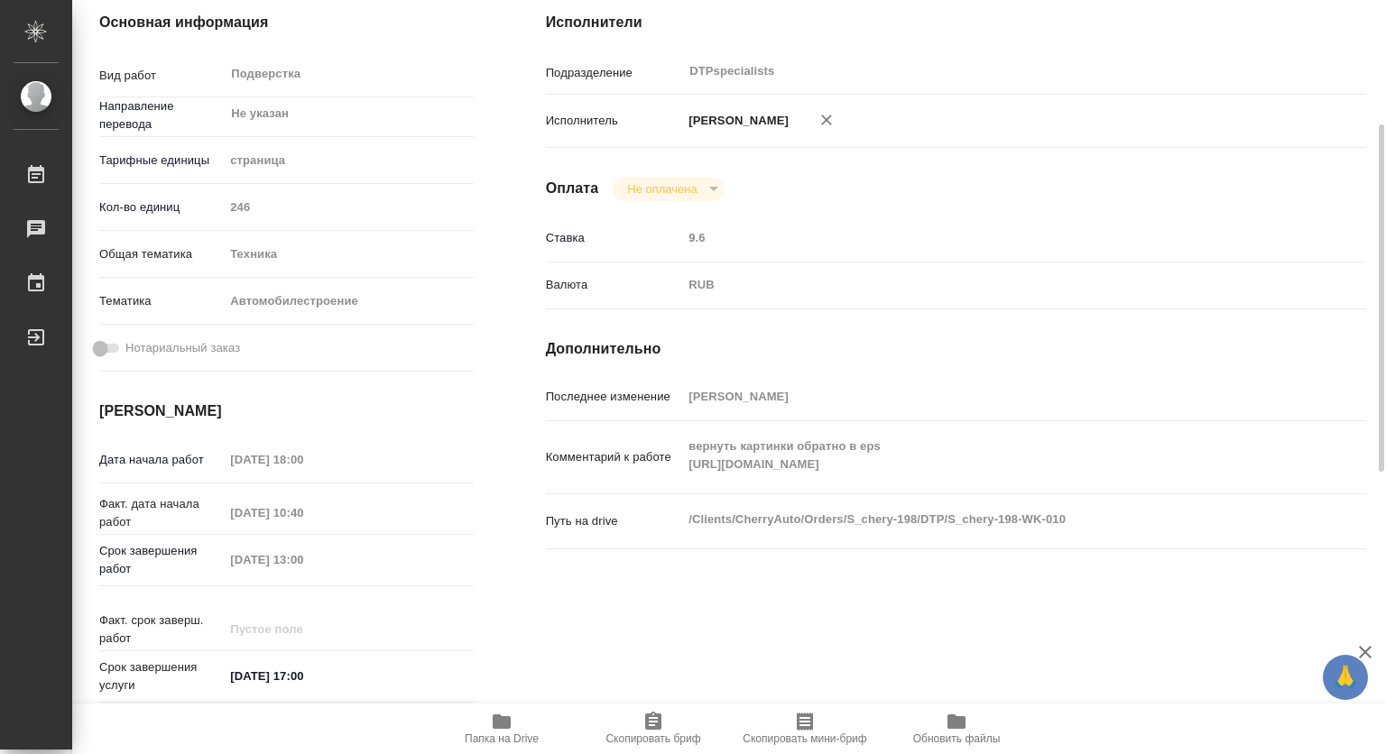
type textarea "x"
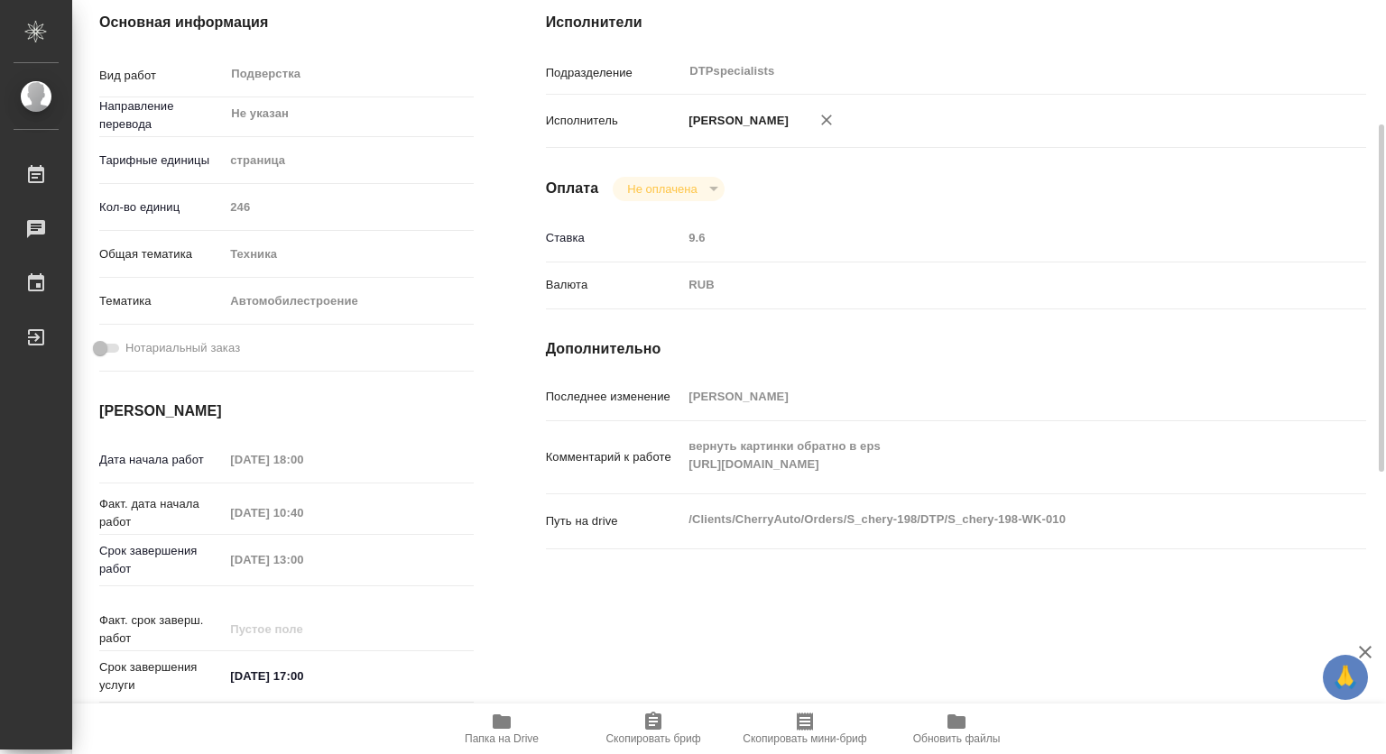
type textarea "x"
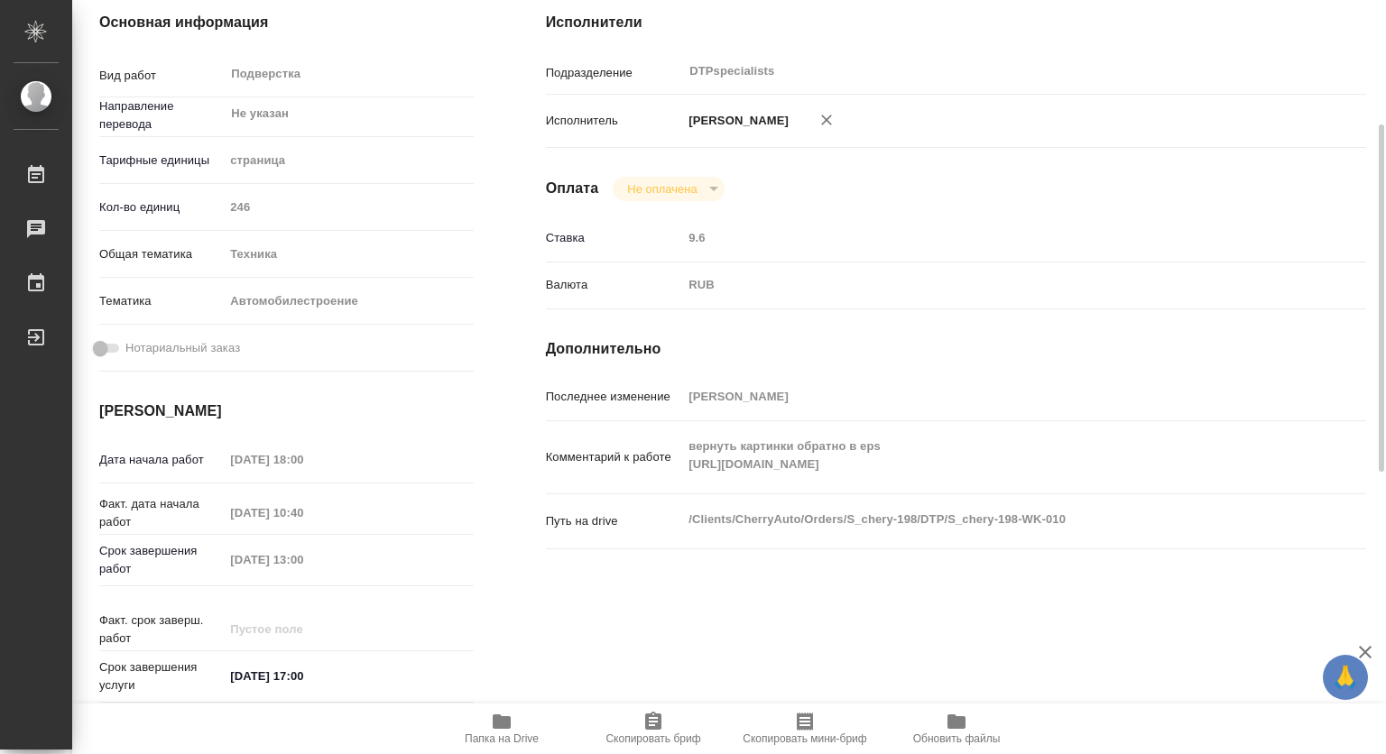
scroll to position [0, 0]
